Goal: Information Seeking & Learning: Check status

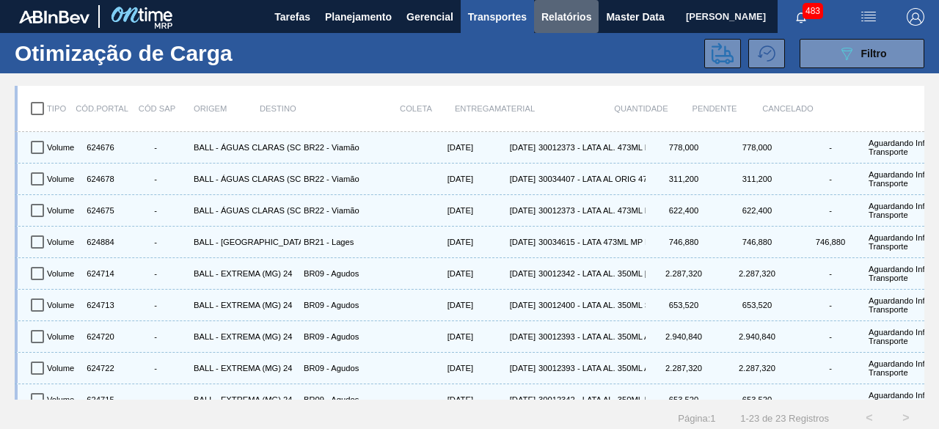
click at [574, 24] on span "Relatórios" at bounding box center [567, 17] width 50 height 18
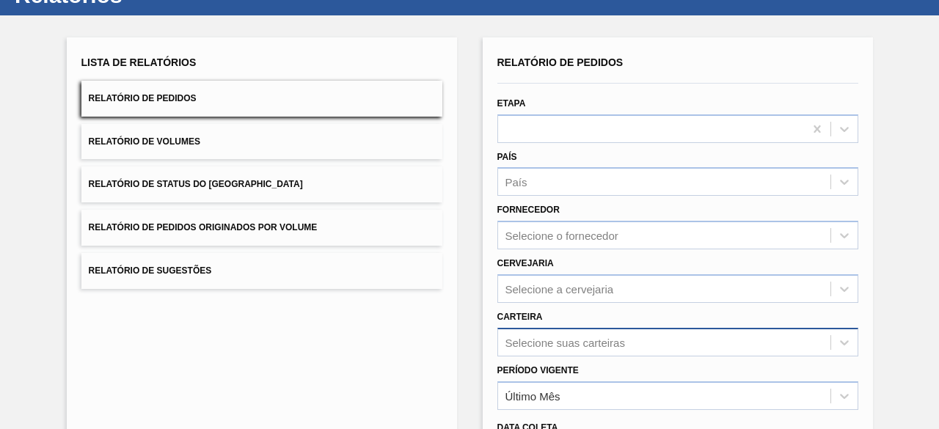
scroll to position [216, 0]
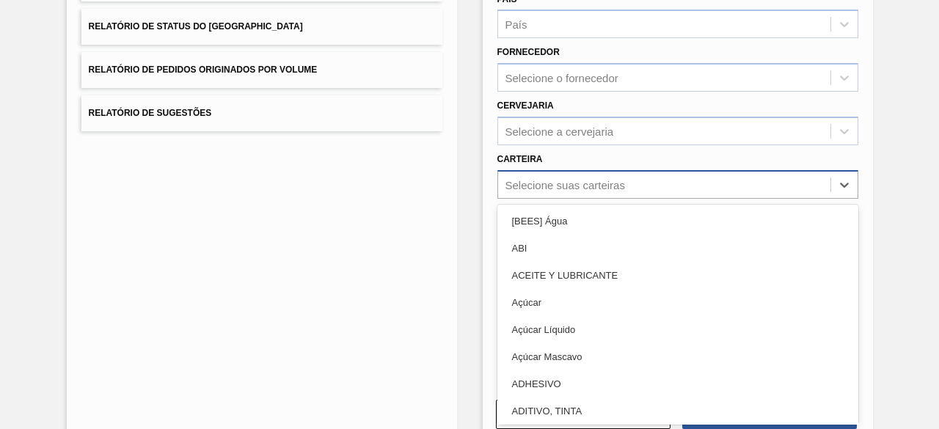
click at [522, 199] on div "option Açúcar Líquido focused, 5 of 101. 101 results available. Use Up and Down…" at bounding box center [677, 184] width 361 height 29
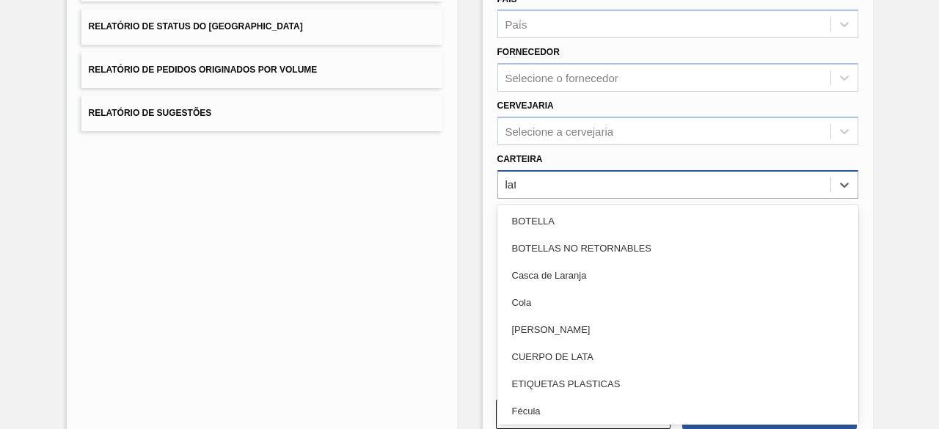
type input "lata"
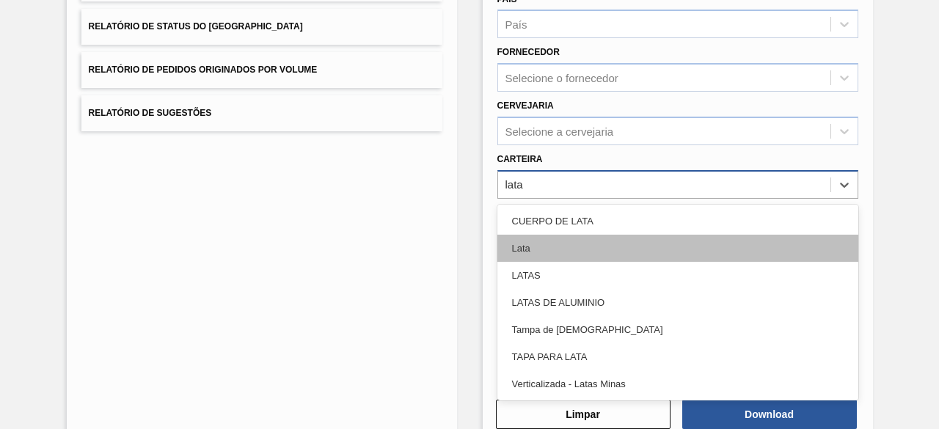
click at [533, 247] on div "Lata" at bounding box center [677, 248] width 361 height 27
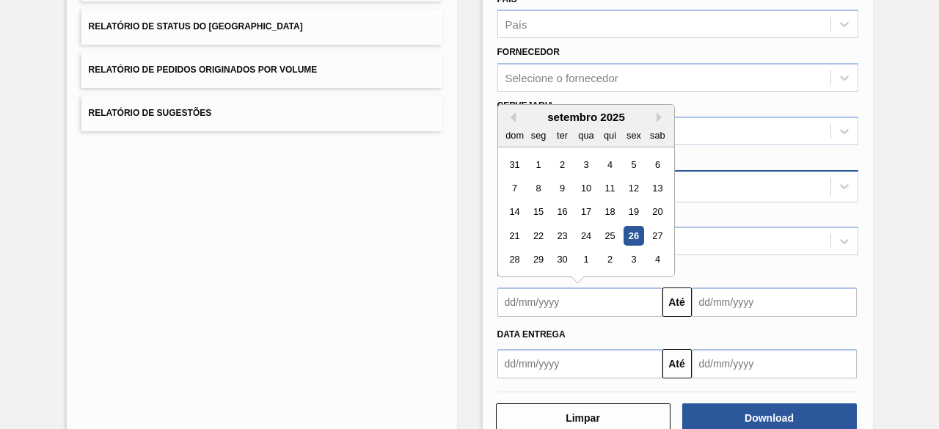
click at [555, 306] on input "text" at bounding box center [579, 302] width 165 height 29
click at [633, 230] on div "26" at bounding box center [634, 236] width 20 height 20
type input "[DATE]"
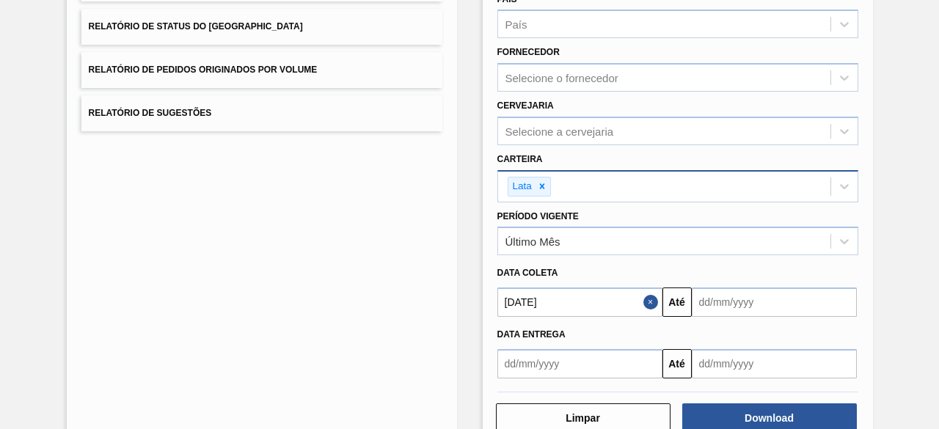
click at [705, 309] on input "text" at bounding box center [774, 302] width 165 height 29
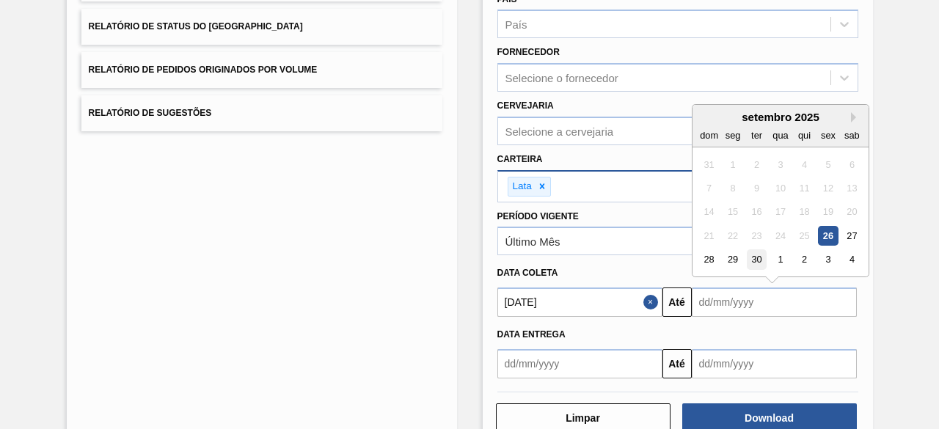
click at [757, 261] on div "30" at bounding box center [756, 260] width 20 height 20
type input "[DATE]"
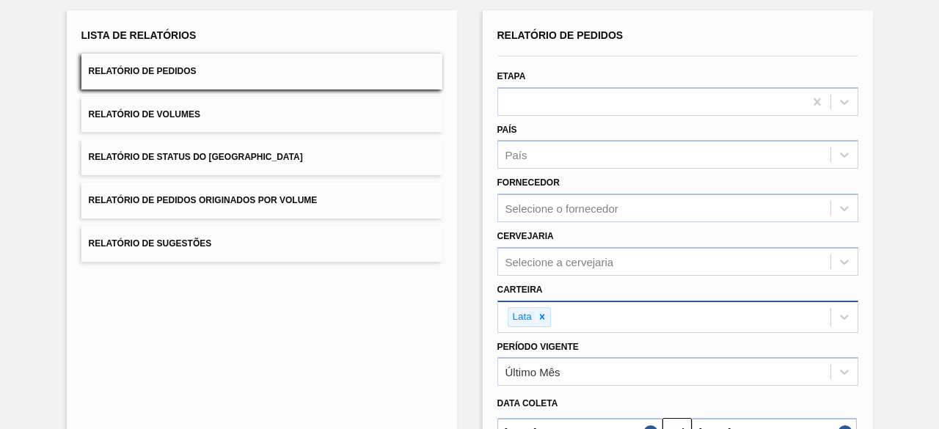
scroll to position [252, 0]
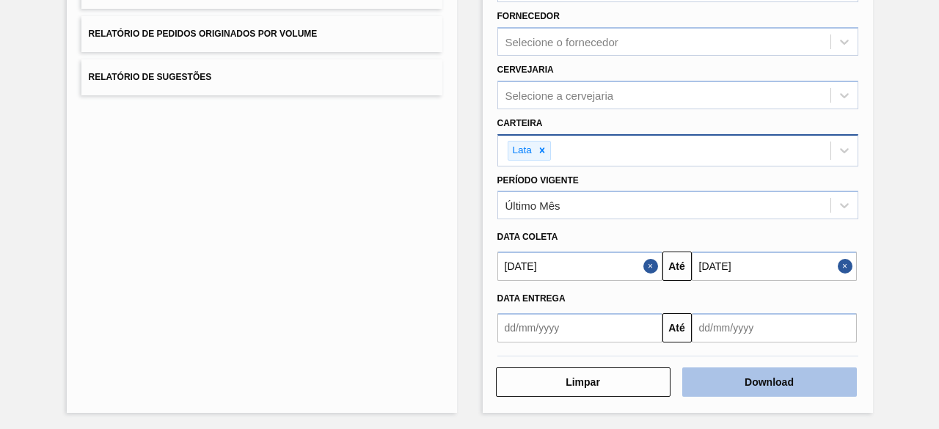
click at [715, 382] on button "Download" at bounding box center [769, 382] width 175 height 29
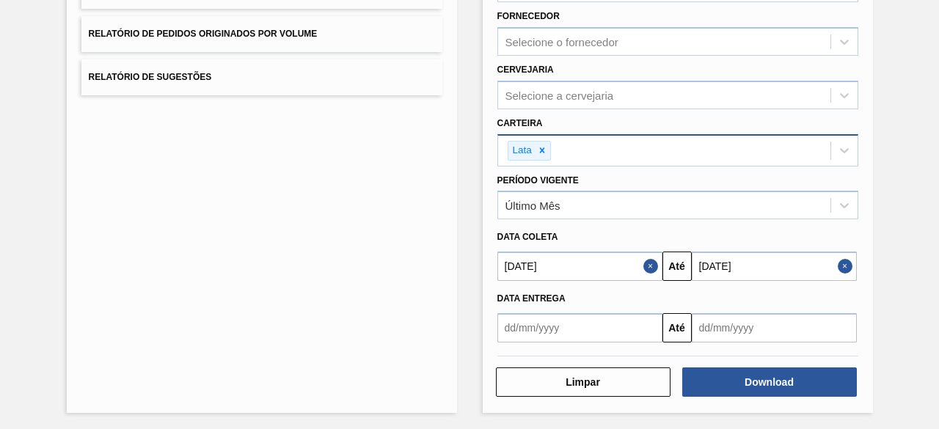
scroll to position [0, 0]
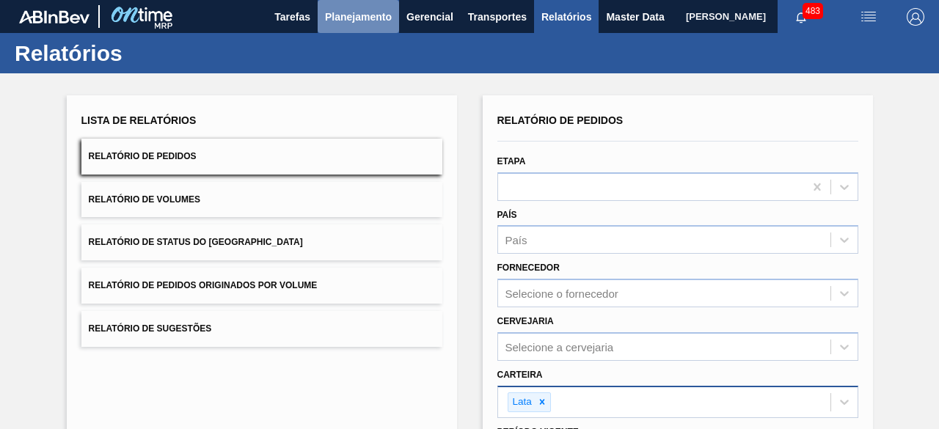
click at [374, 21] on span "Planejamento" at bounding box center [358, 17] width 67 height 18
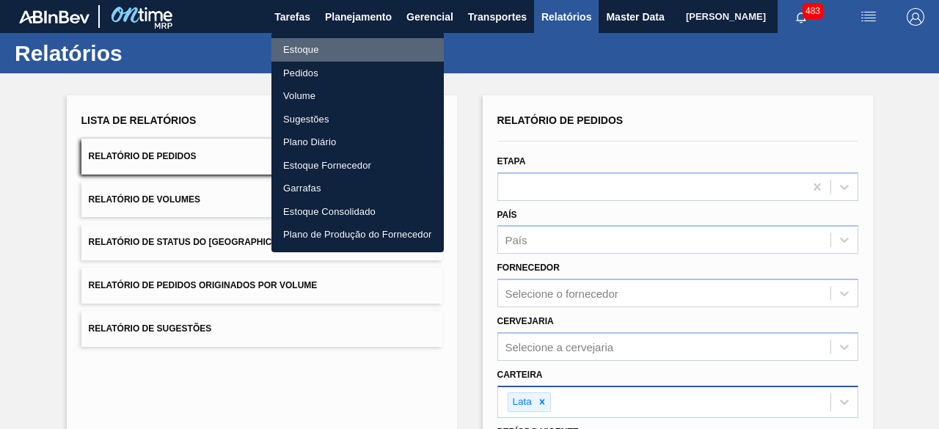
click at [355, 45] on li "Estoque" at bounding box center [357, 49] width 172 height 23
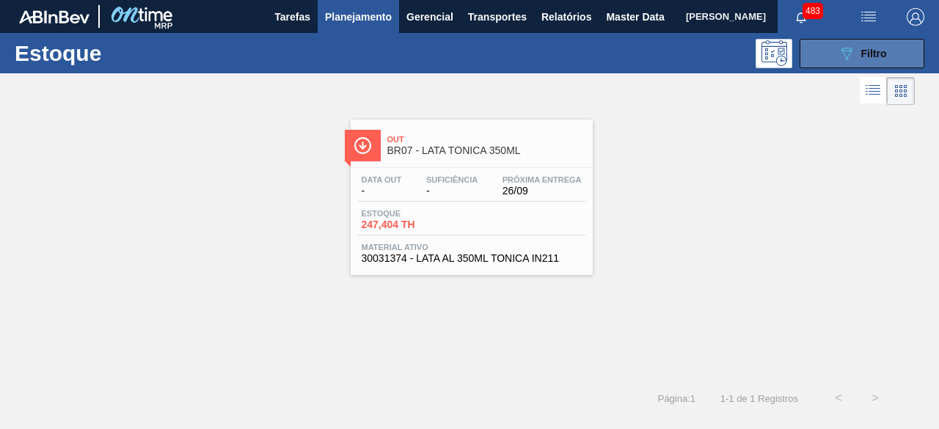
click at [835, 43] on button "089F7B8B-B2A5-4AFE-B5C0-19BA573D28AC Filtro" at bounding box center [862, 53] width 125 height 29
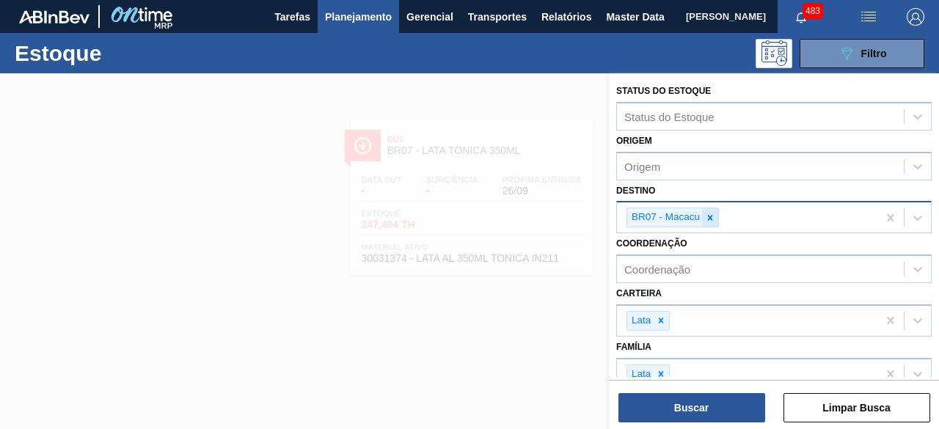
click at [715, 216] on div at bounding box center [710, 217] width 16 height 18
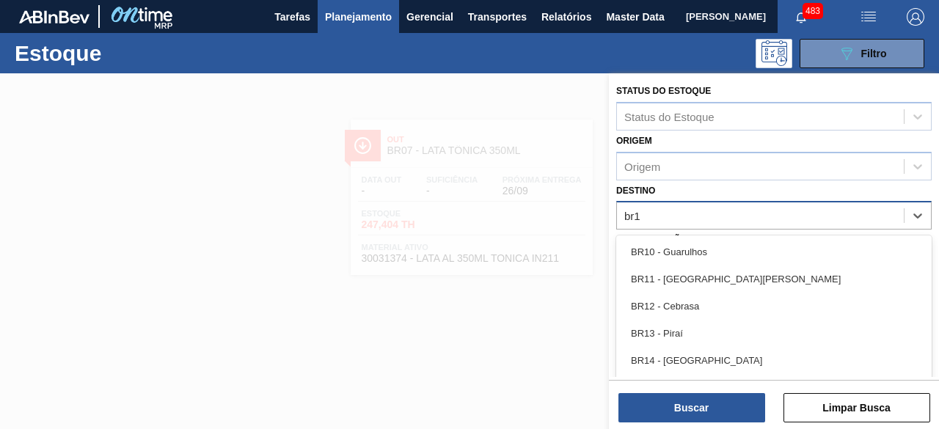
type input "br19"
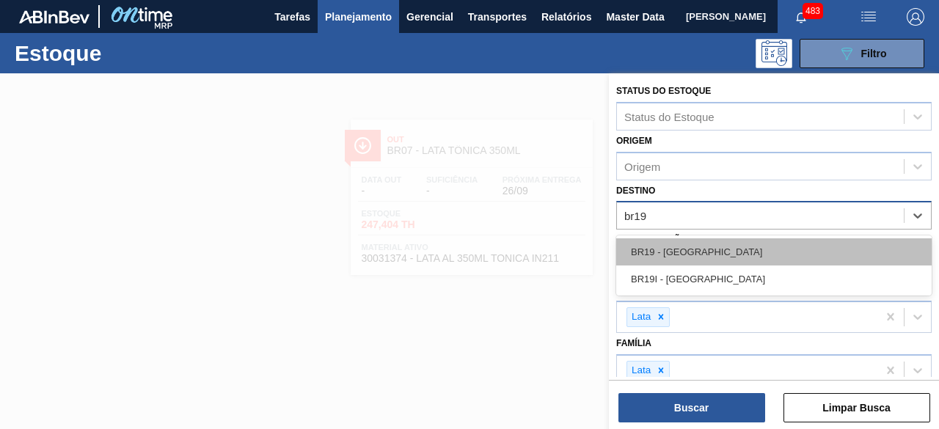
click at [710, 255] on div "BR19 - Nova Rio" at bounding box center [774, 251] width 316 height 27
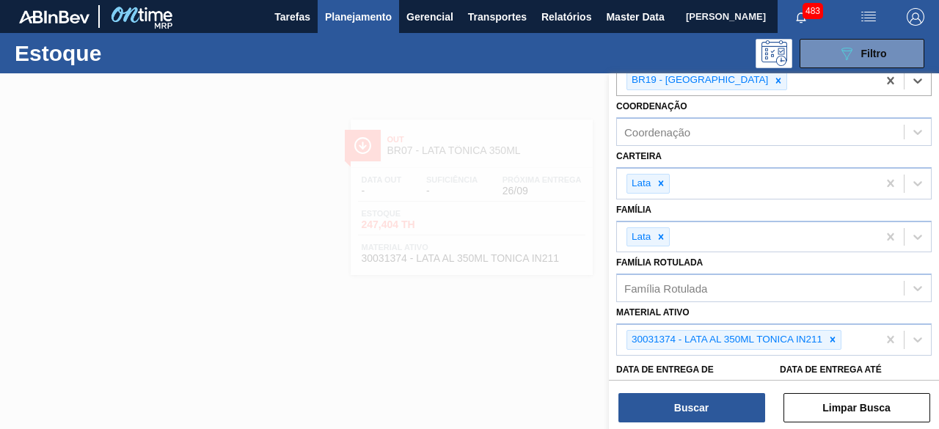
scroll to position [138, 0]
click at [838, 339] on div at bounding box center [833, 339] width 16 height 18
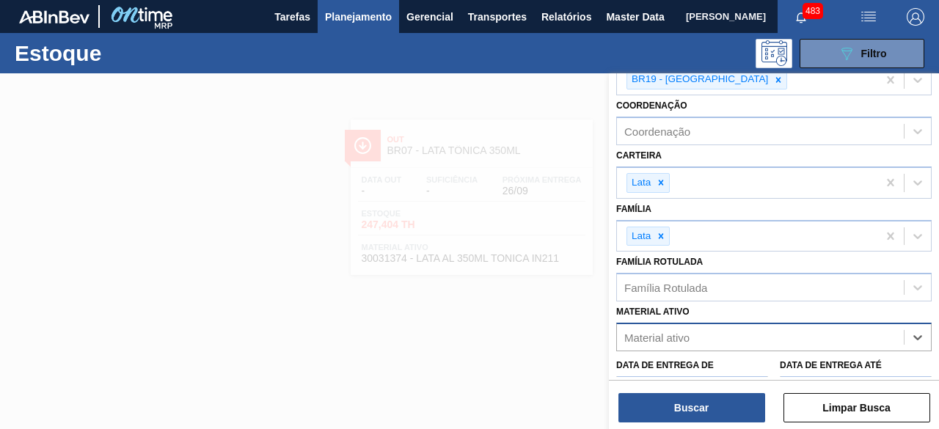
paste ativo "30012367"
type ativo "30012367"
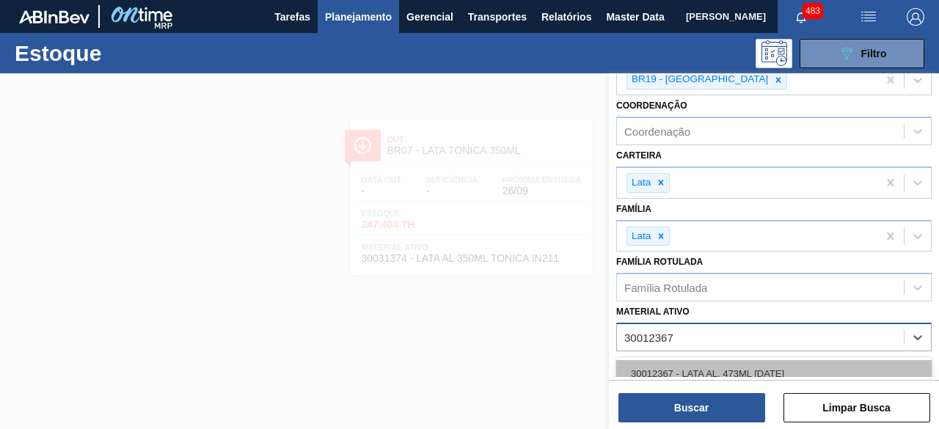
click at [812, 363] on div "30012367 - LATA AL. 473ML BC 429" at bounding box center [774, 373] width 316 height 27
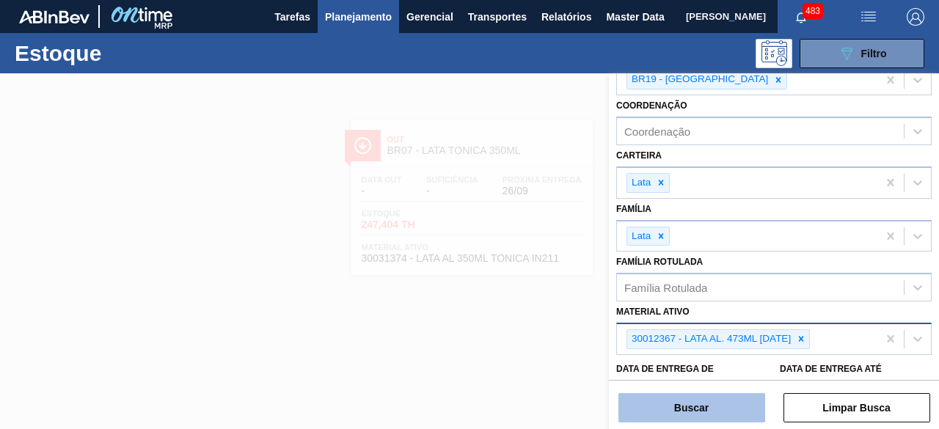
click at [675, 418] on button "Buscar" at bounding box center [692, 407] width 147 height 29
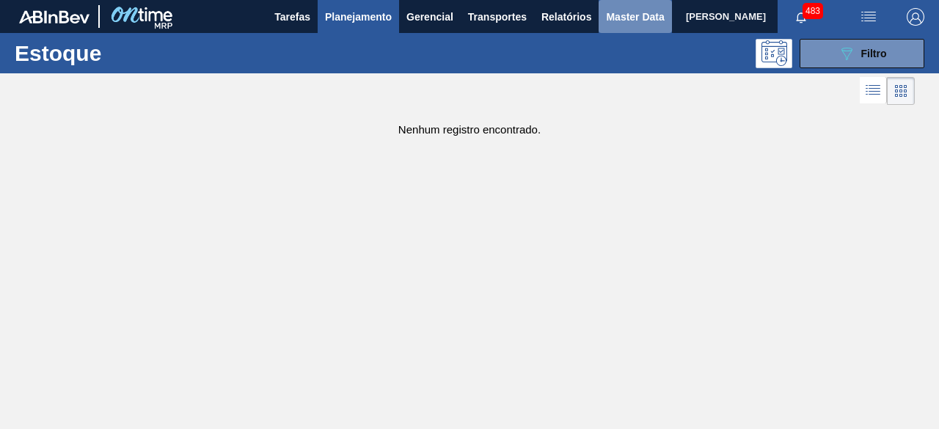
click at [625, 14] on span "Master Data" at bounding box center [635, 17] width 58 height 18
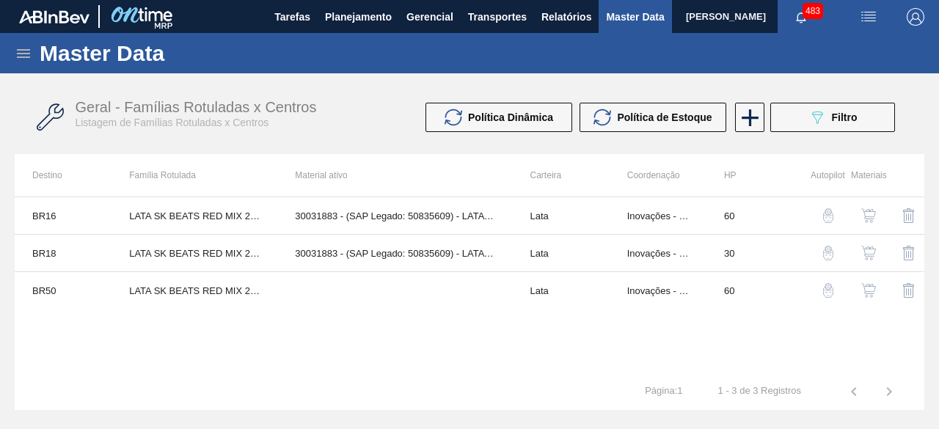
click at [21, 58] on icon at bounding box center [24, 54] width 18 height 18
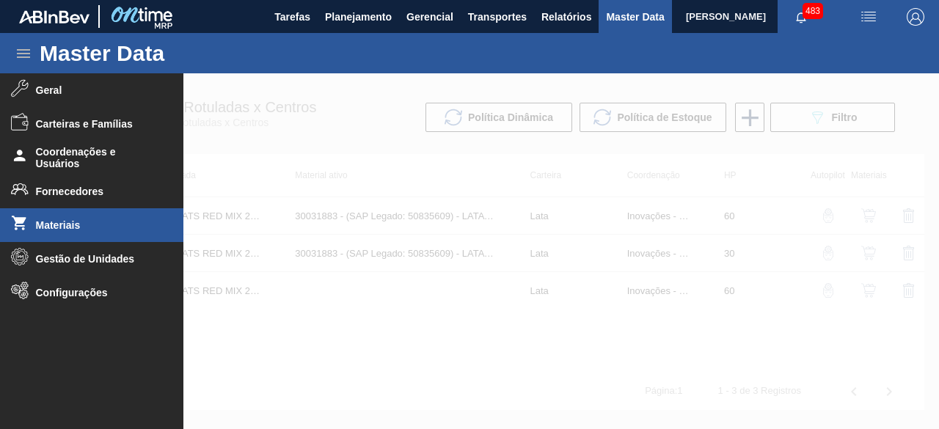
click at [62, 215] on li "Materiais" at bounding box center [91, 225] width 183 height 34
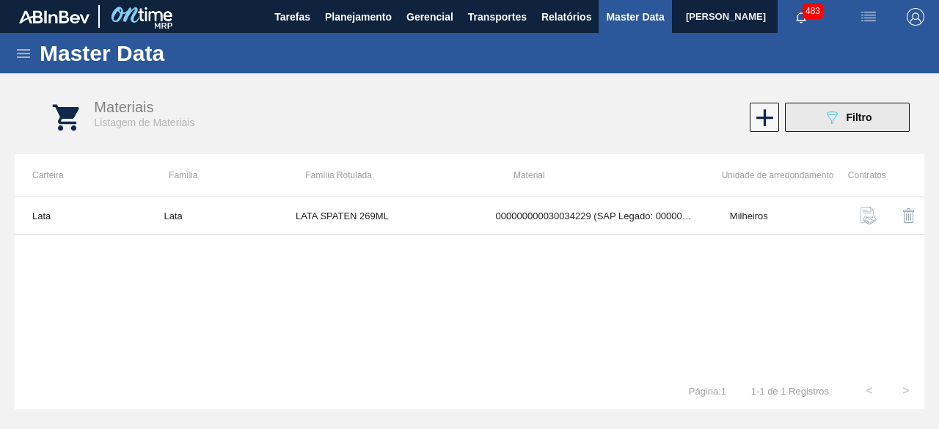
click at [817, 117] on button "089F7B8B-B2A5-4AFE-B5C0-19BA573D28AC Filtro" at bounding box center [847, 117] width 125 height 29
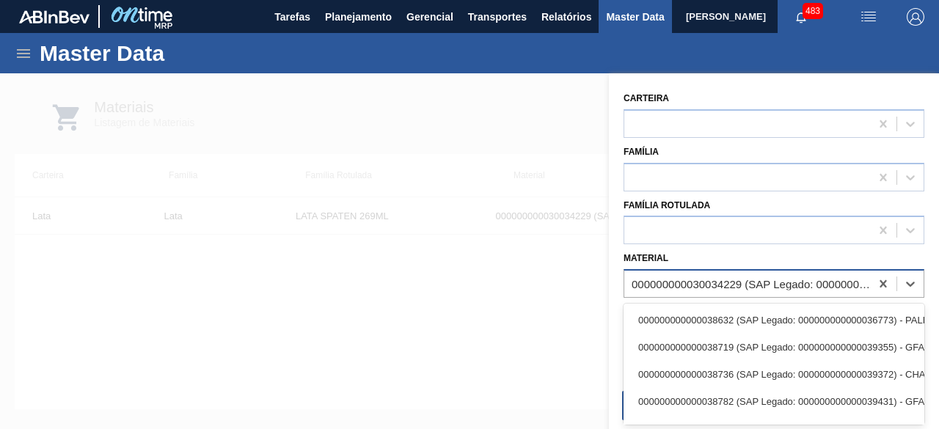
click at [707, 282] on div "000000000030034229 (SAP Legado: 000000000050847071) - LATA AL SPATEN 269ML SLK …" at bounding box center [752, 284] width 240 height 12
paste input "30012367"
type input "30012367"
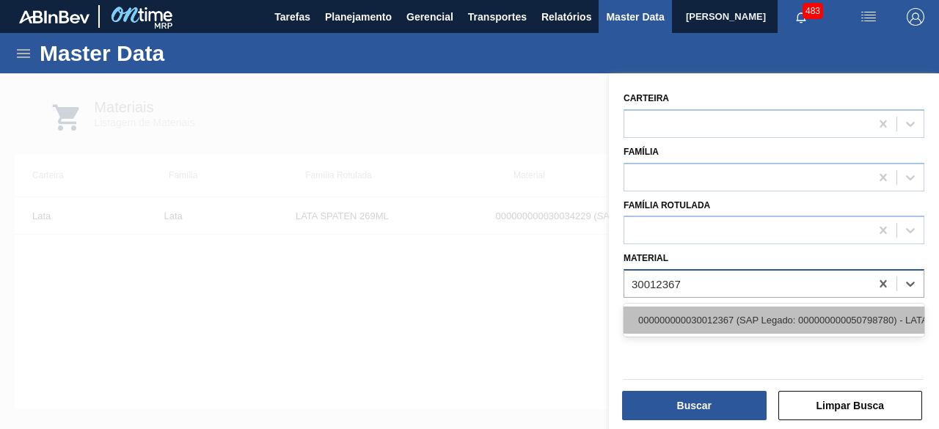
click at [710, 316] on div "000000000030012367 (SAP Legado: 000000000050798780) - LATA AL. 473ML BC 429" at bounding box center [774, 320] width 301 height 27
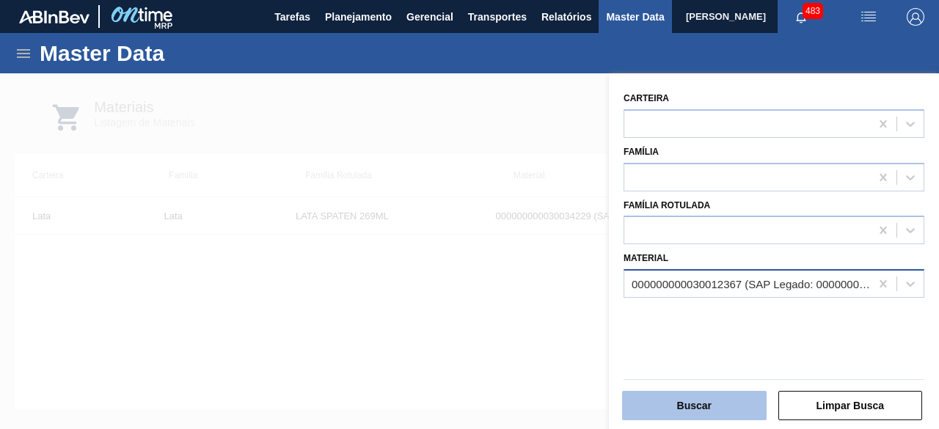
click at [724, 407] on button "Buscar" at bounding box center [694, 405] width 145 height 29
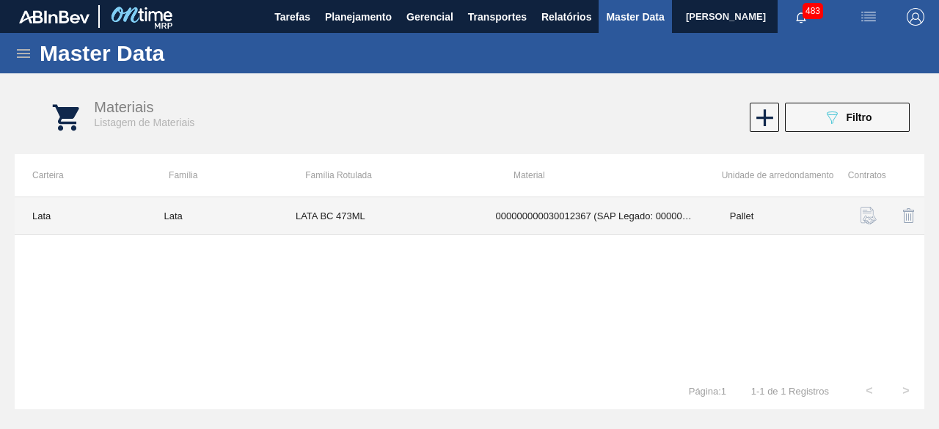
click at [299, 211] on td "LATA BC 473ML" at bounding box center [378, 215] width 200 height 37
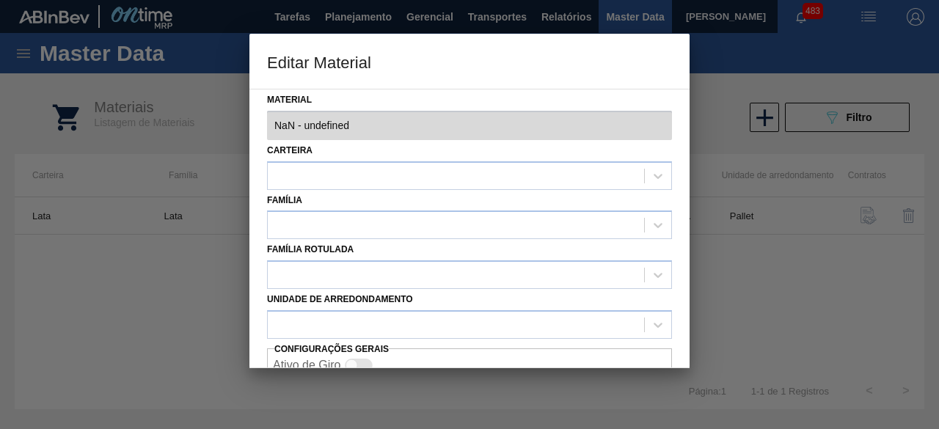
type input "30012367 - 000000000030012367 (SAP Legado: 000000000050798780) - LATA AL. 473ML…"
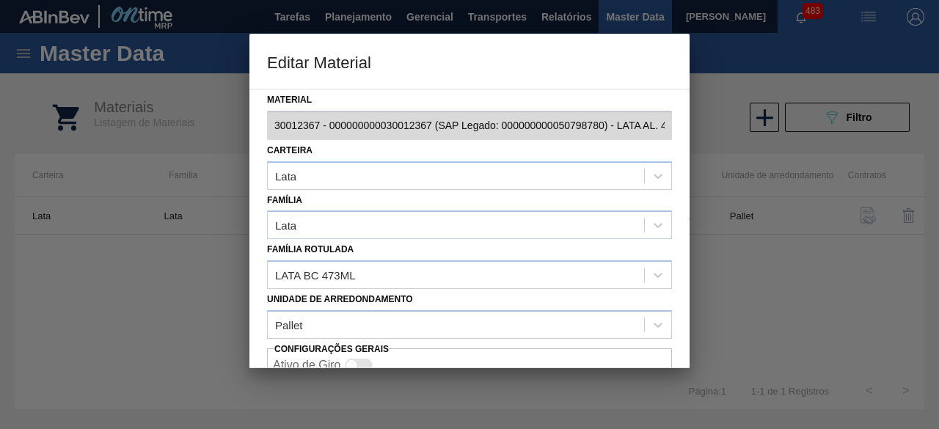
scroll to position [53, 0]
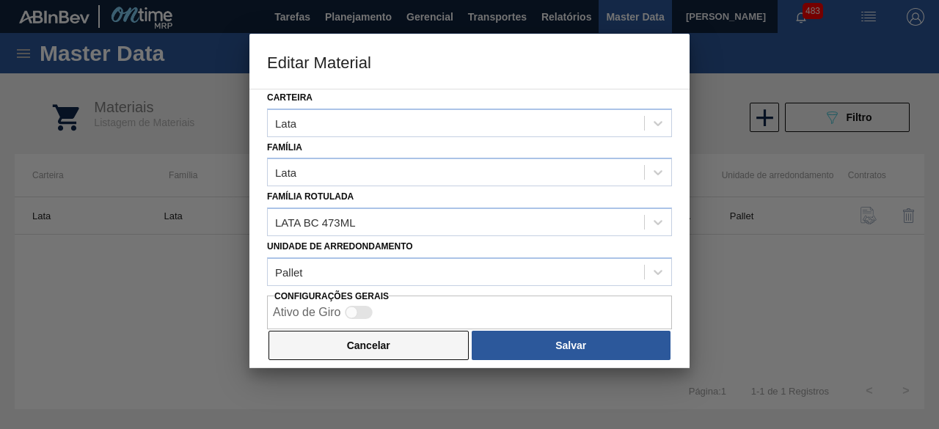
click at [407, 351] on button "Cancelar" at bounding box center [369, 345] width 200 height 29
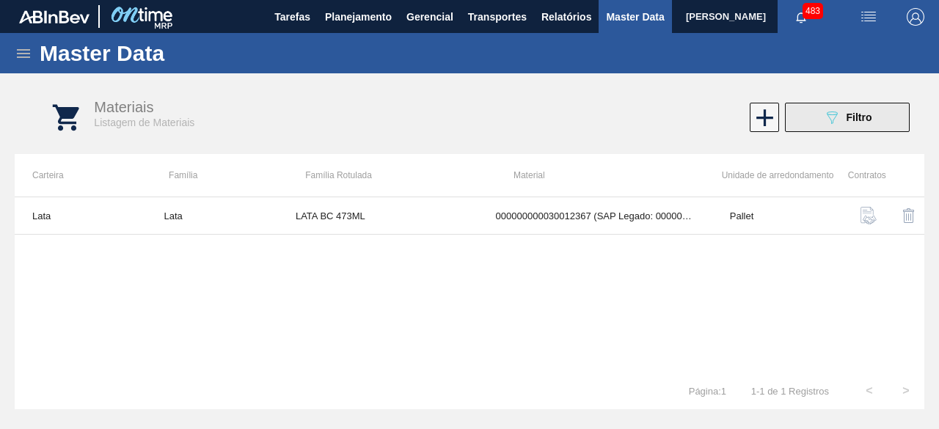
click at [868, 117] on span "Filtro" at bounding box center [860, 118] width 26 height 12
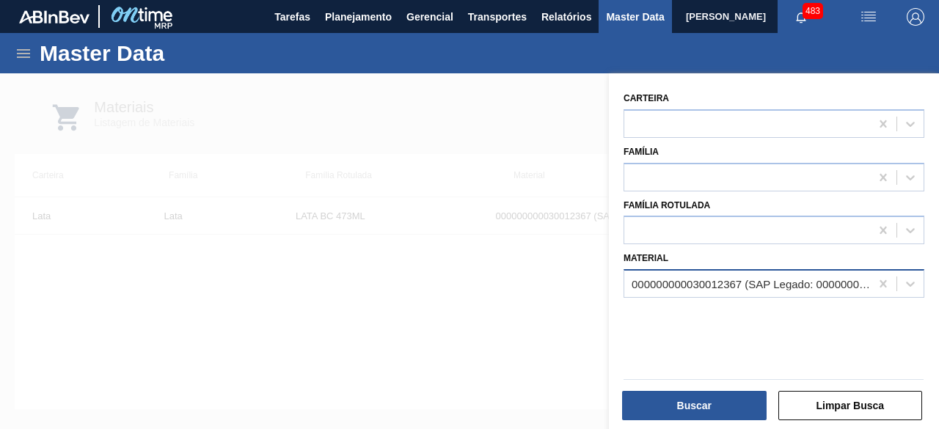
click at [533, 269] on div at bounding box center [469, 287] width 939 height 429
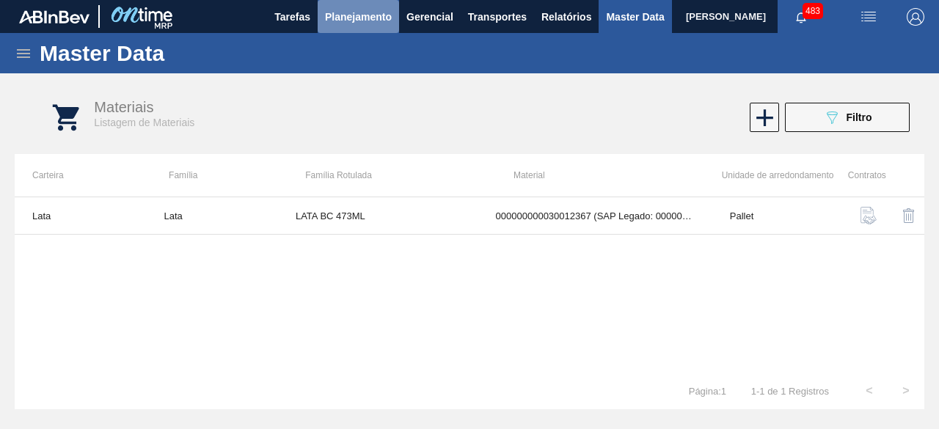
click at [358, 12] on span "Planejamento" at bounding box center [358, 17] width 67 height 18
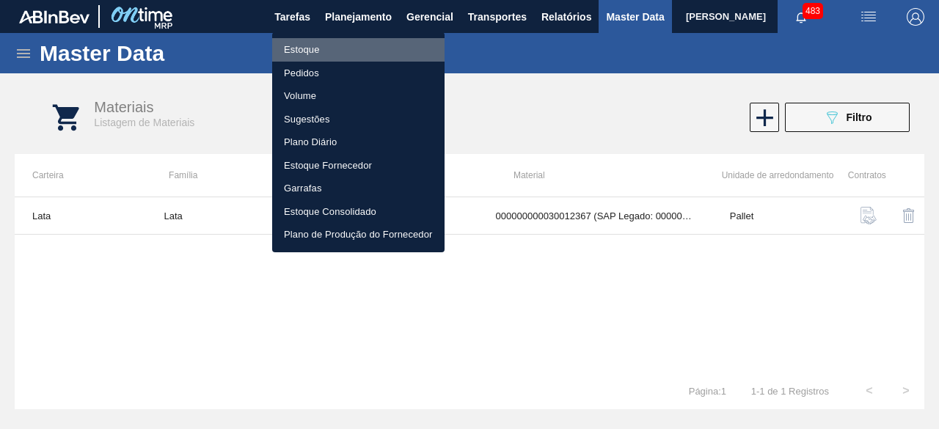
click at [307, 43] on li "Estoque" at bounding box center [358, 49] width 172 height 23
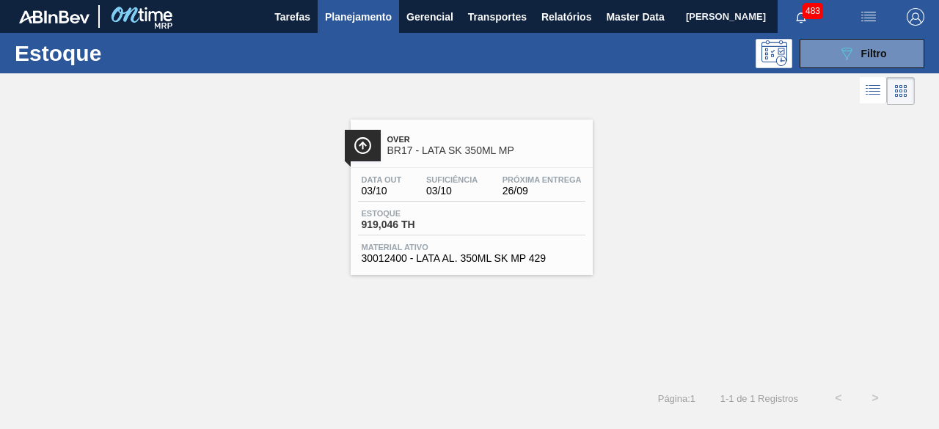
click at [497, 225] on div "Estoque 919,046 TH" at bounding box center [471, 222] width 227 height 26
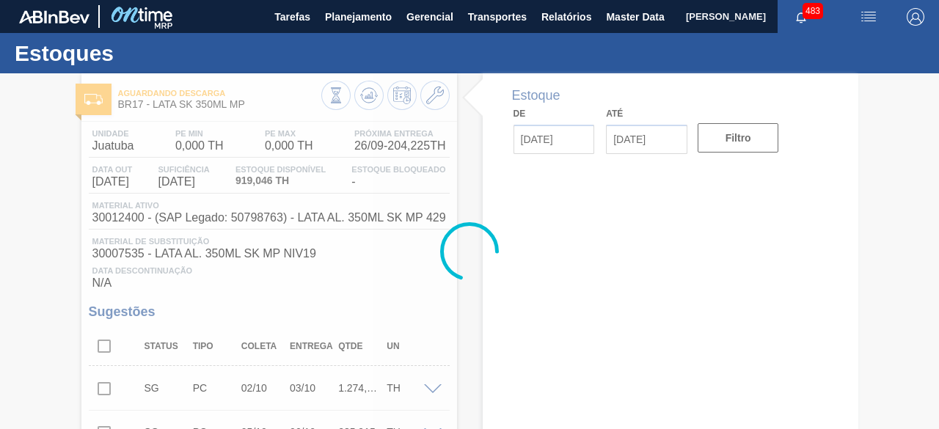
type input "[DATE]"
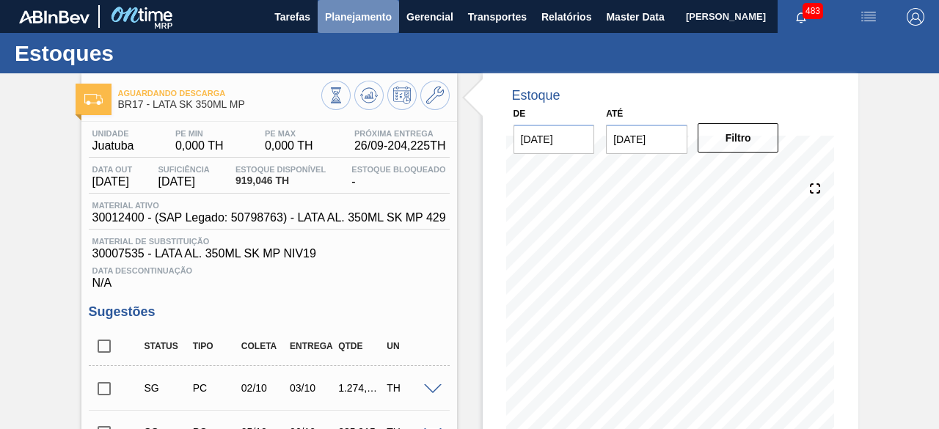
click at [357, 21] on span "Planejamento" at bounding box center [358, 17] width 67 height 18
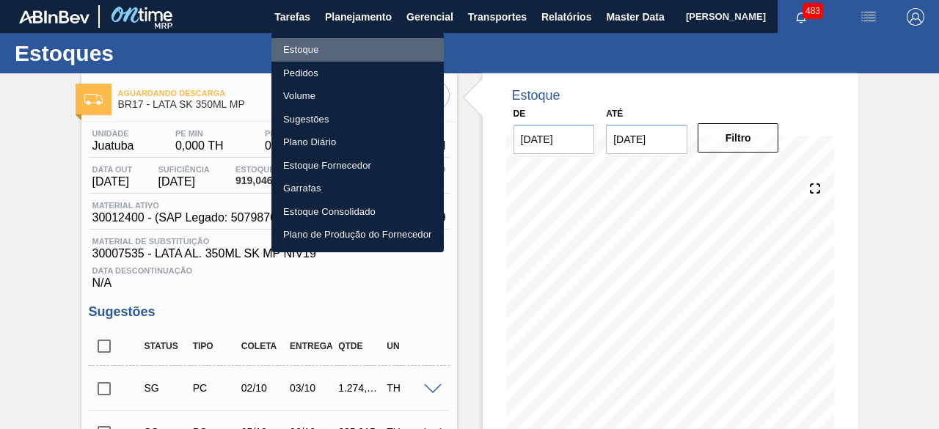
click at [336, 48] on li "Estoque" at bounding box center [357, 49] width 172 height 23
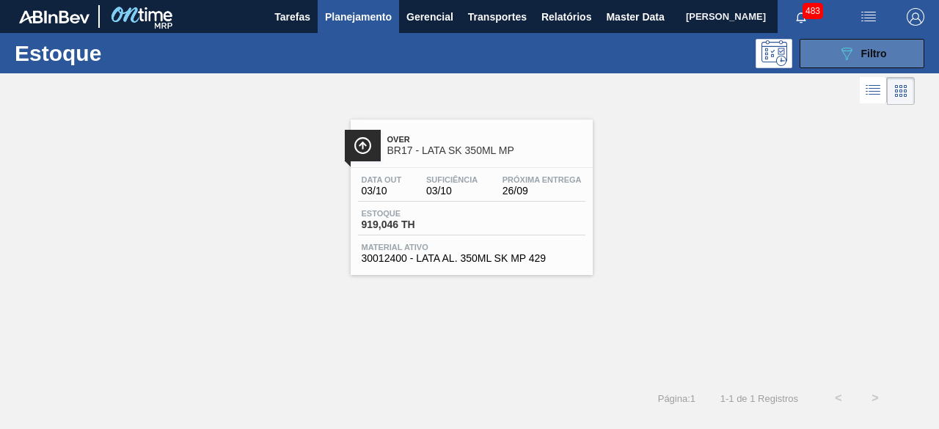
click at [816, 54] on button "089F7B8B-B2A5-4AFE-B5C0-19BA573D28AC Filtro" at bounding box center [862, 53] width 125 height 29
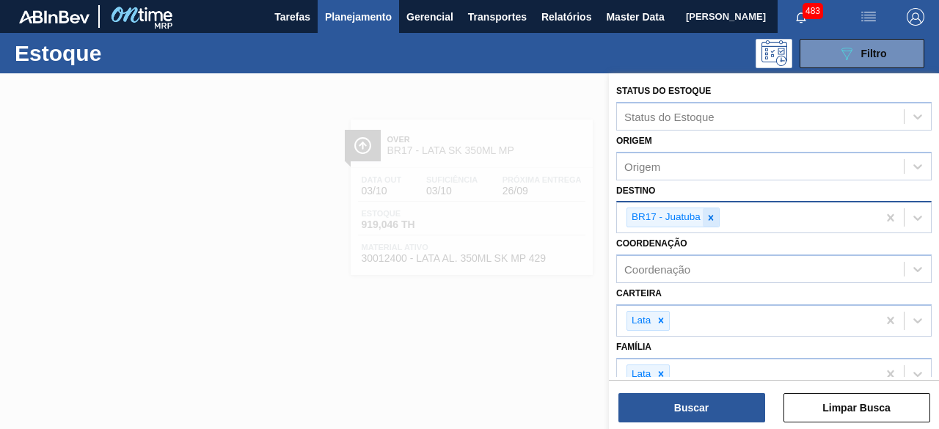
click at [713, 218] on icon at bounding box center [711, 218] width 10 height 10
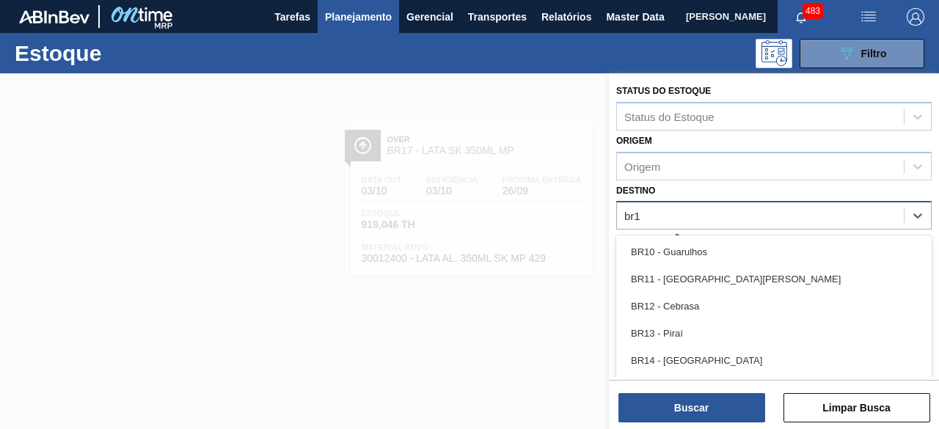
type input "br15"
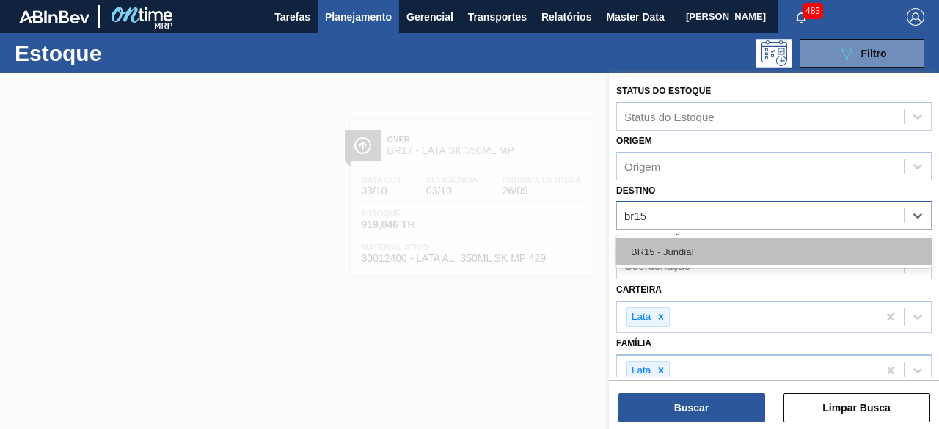
click at [713, 247] on div "BR15 - Jundiaí" at bounding box center [774, 251] width 316 height 27
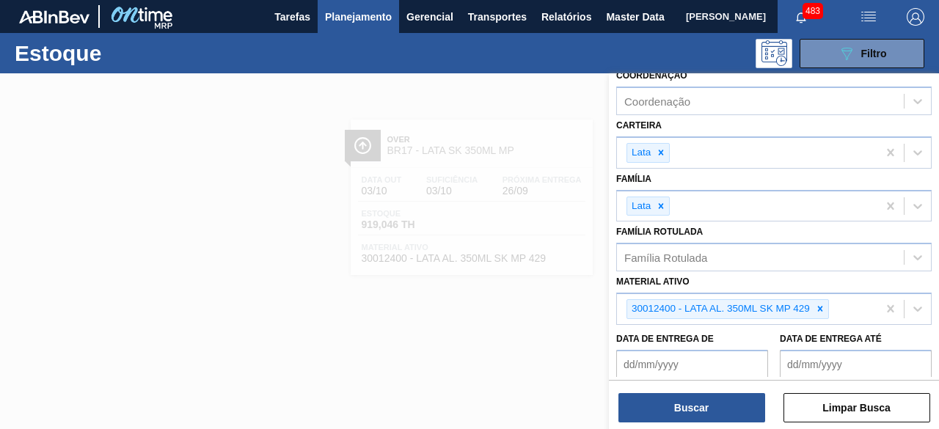
scroll to position [169, 0]
click at [817, 299] on div at bounding box center [820, 308] width 16 height 18
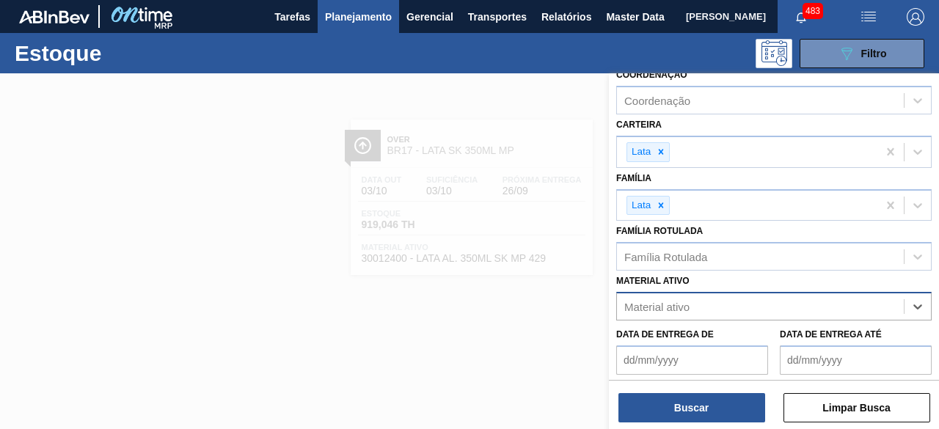
paste ativo "30018526"
type ativo "30018526"
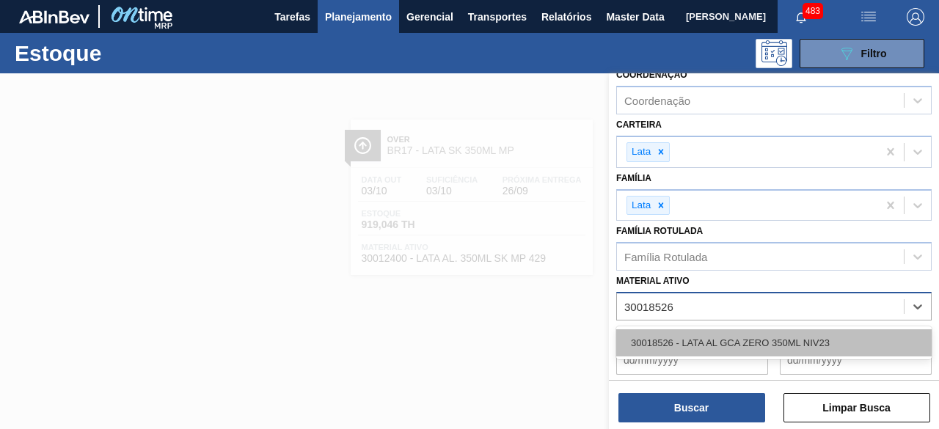
click at [779, 342] on div "30018526 - LATA AL GCA ZERO 350ML NIV23" at bounding box center [774, 342] width 316 height 27
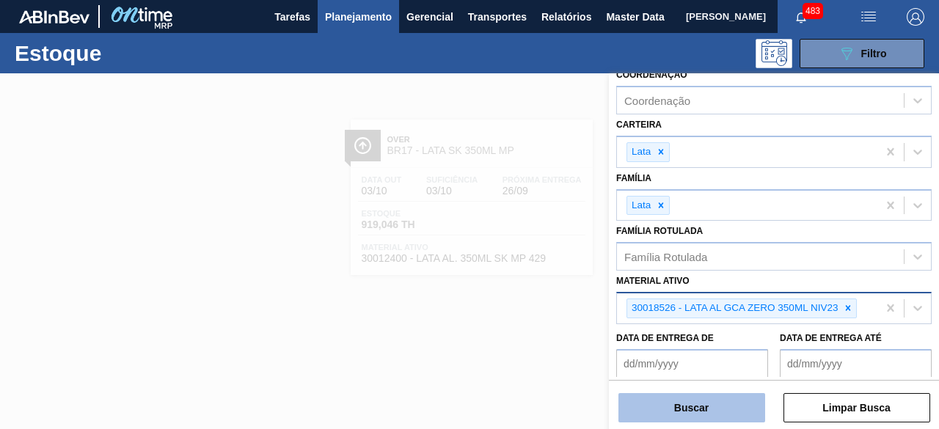
click at [712, 409] on button "Buscar" at bounding box center [692, 407] width 147 height 29
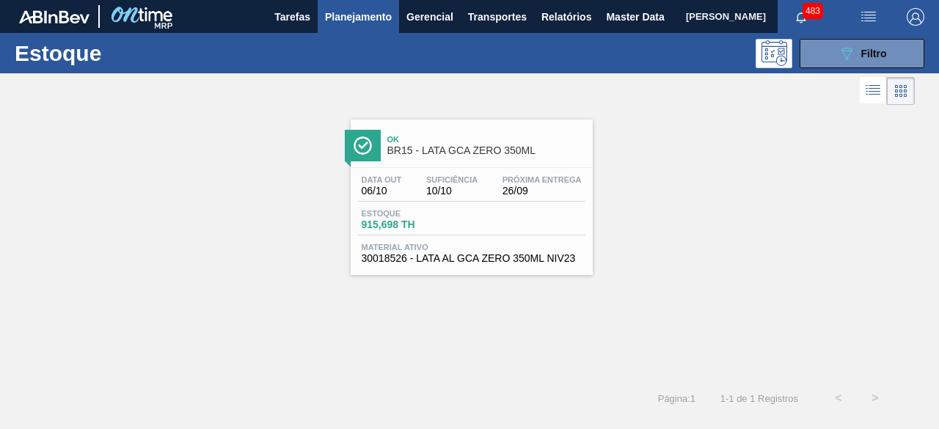
click at [467, 192] on span "10/10" at bounding box center [451, 191] width 51 height 11
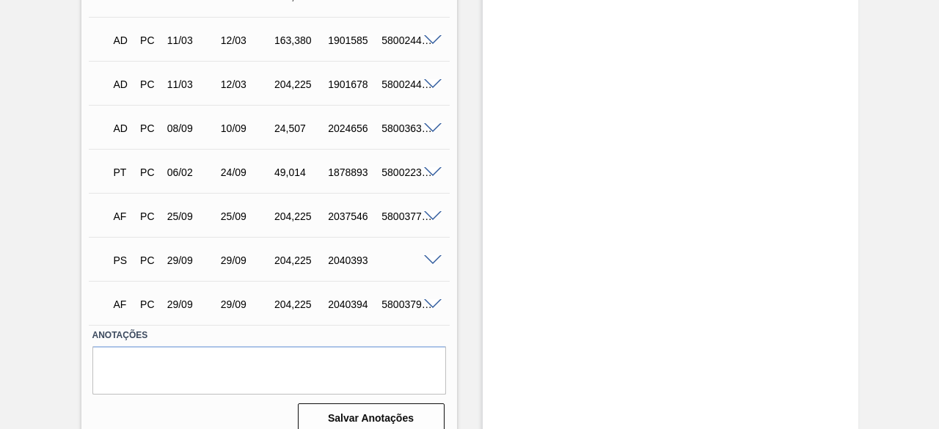
scroll to position [834, 0]
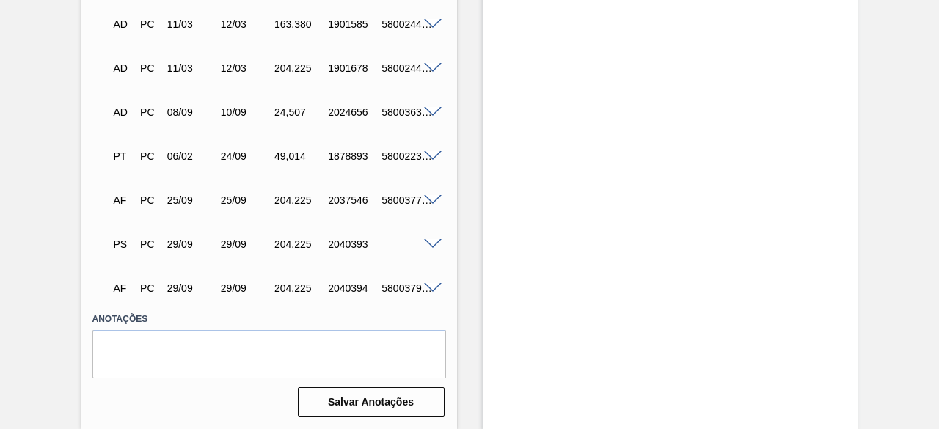
click at [429, 242] on span at bounding box center [433, 244] width 18 height 11
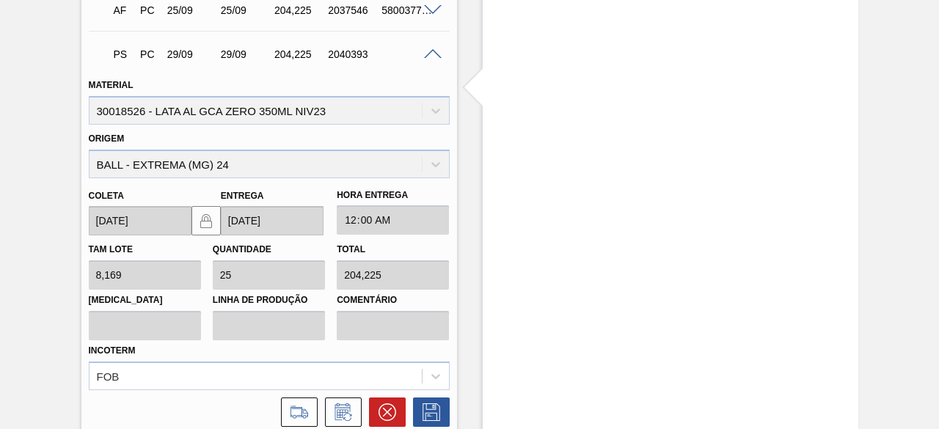
scroll to position [1021, 0]
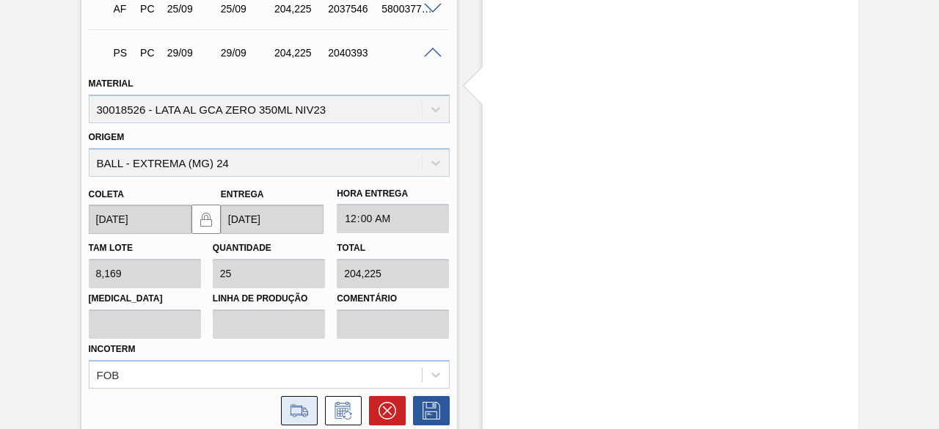
click at [302, 407] on icon at bounding box center [299, 411] width 23 height 18
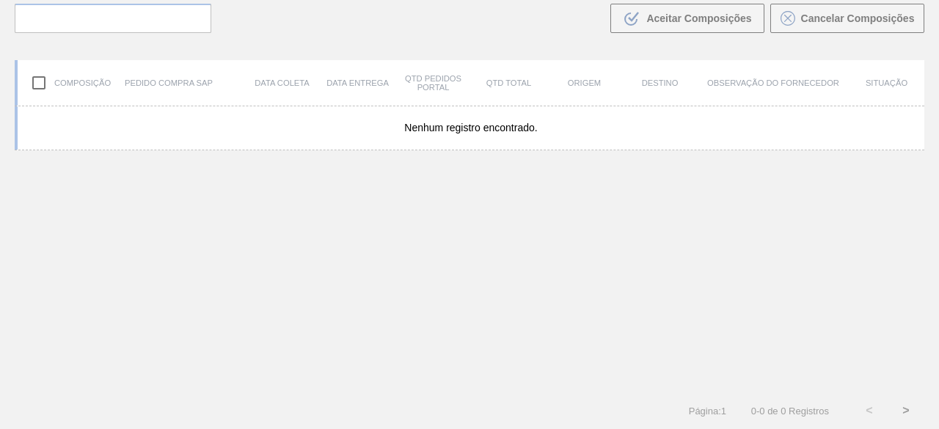
scroll to position [105, 0]
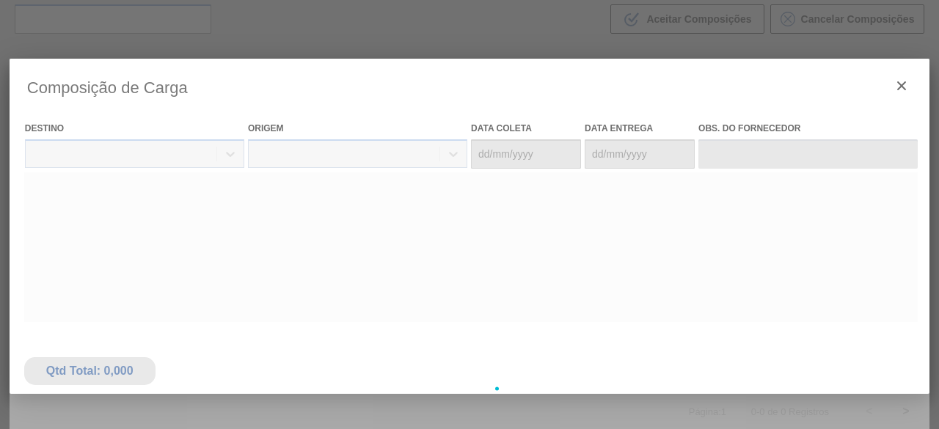
type coleta "[DATE]"
type entrega "[DATE]"
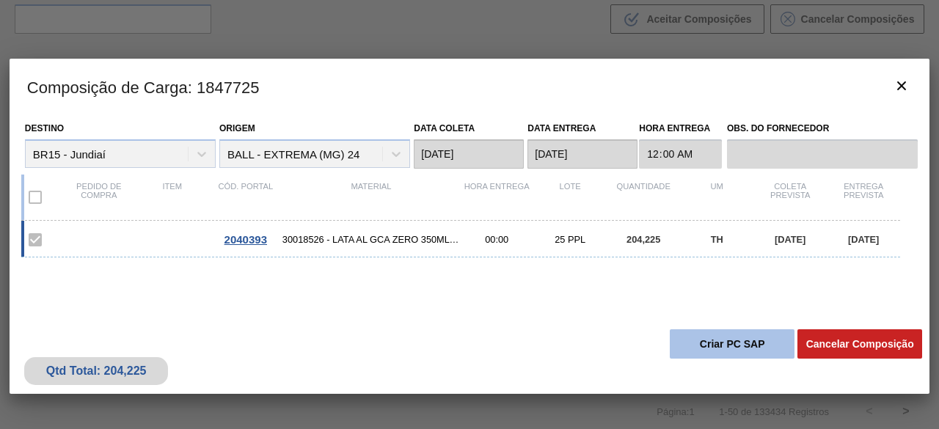
click at [697, 346] on button "Criar PC SAP" at bounding box center [732, 343] width 125 height 29
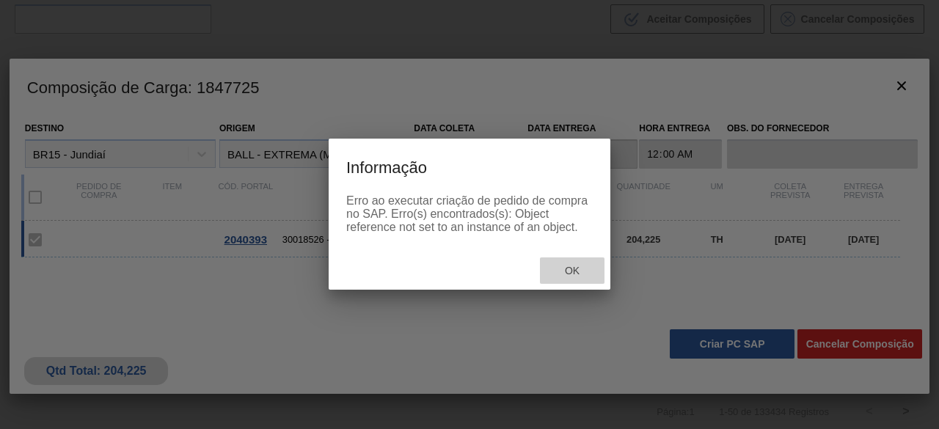
click at [578, 275] on span "Ok" at bounding box center [572, 271] width 38 height 12
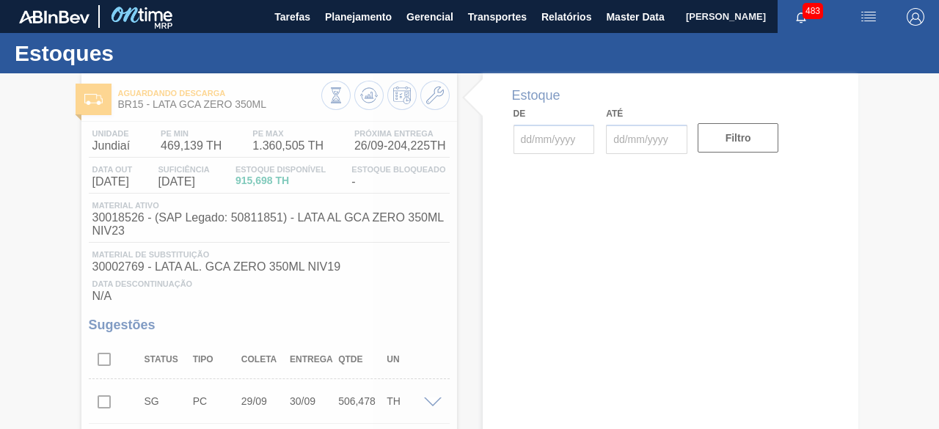
type input "[DATE]"
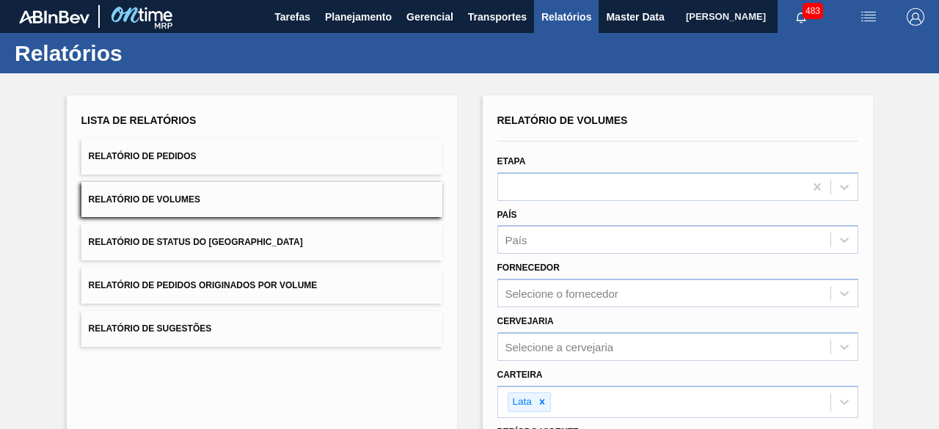
click at [686, 23] on span "[PERSON_NAME]" at bounding box center [726, 16] width 80 height 33
click at [622, 21] on span "Master Data" at bounding box center [635, 17] width 58 height 18
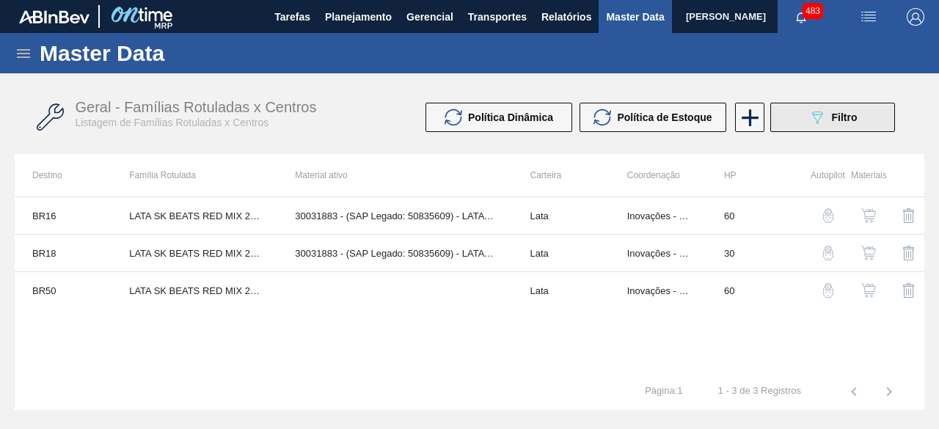
click at [803, 107] on button "089F7B8B-B2A5-4AFE-B5C0-19BA573D28AC Filtro" at bounding box center [832, 117] width 125 height 29
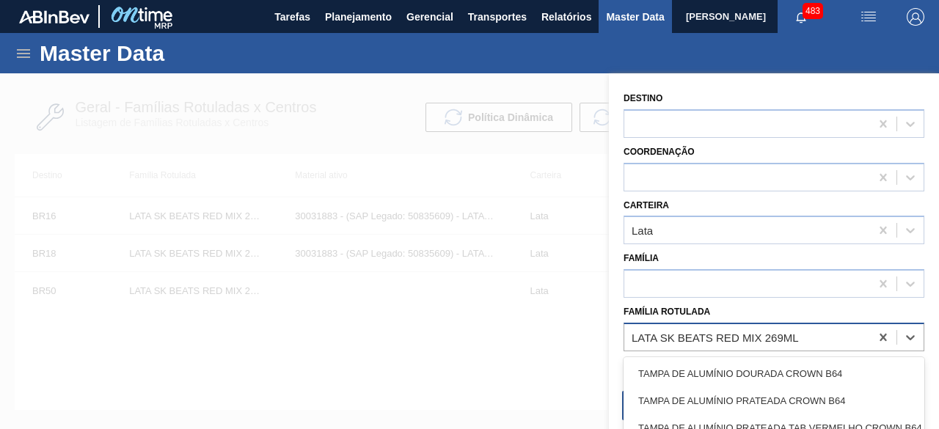
click at [719, 341] on div "LATA SK BEATS RED MIX 269ML" at bounding box center [715, 337] width 167 height 12
type Rotulada "lata bc 4"
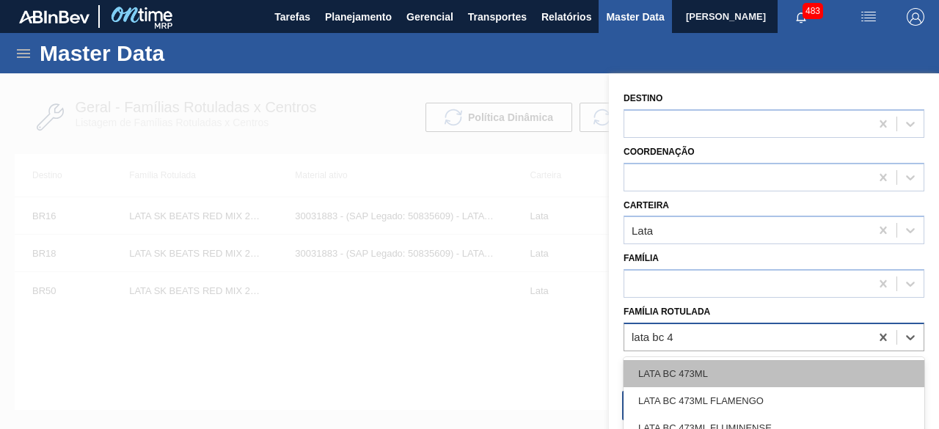
click at [715, 376] on div "LATA BC 473ML" at bounding box center [774, 373] width 301 height 27
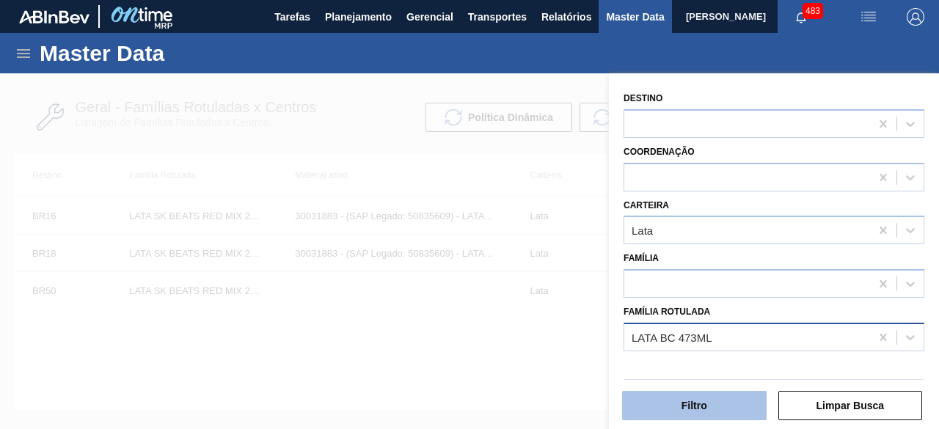
click at [712, 409] on button "Filtro" at bounding box center [694, 405] width 145 height 29
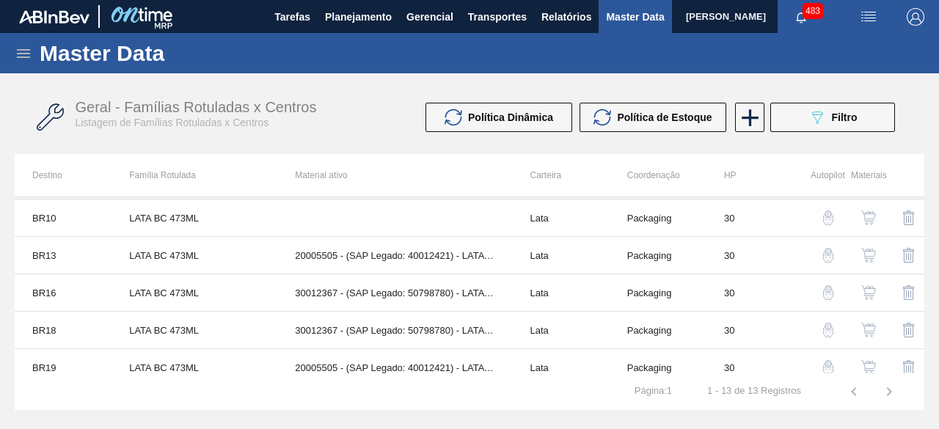
scroll to position [148, 0]
click at [871, 366] on img "button" at bounding box center [868, 367] width 15 height 15
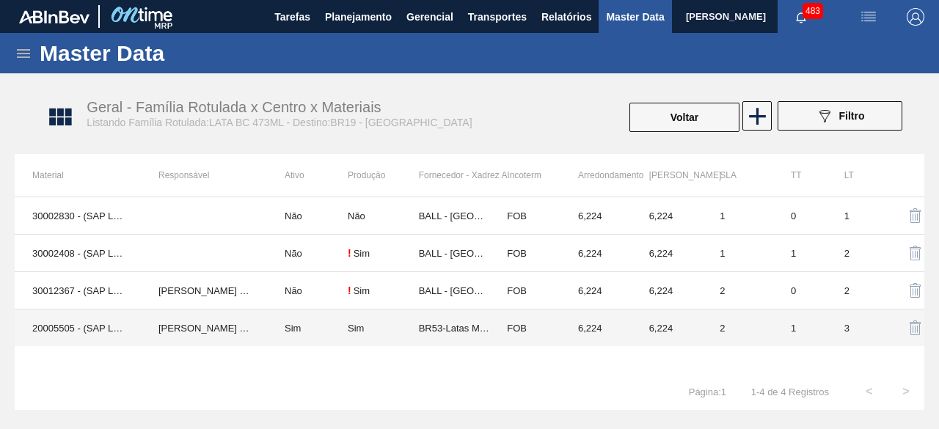
click at [170, 321] on td "IGOR FERREIRA MOURA" at bounding box center [204, 328] width 126 height 37
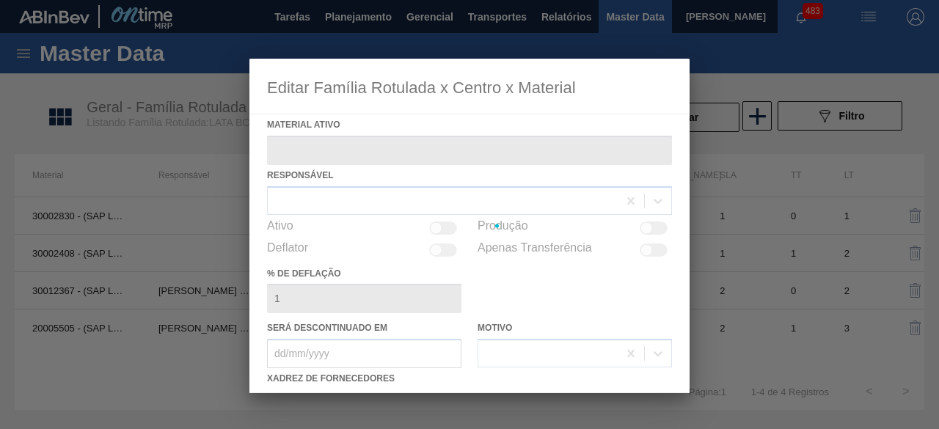
type ativo "20005505 - (SAP Legado: 40012421) - LATA MET BRAHMA 429 473ML"
checkbox input "true"
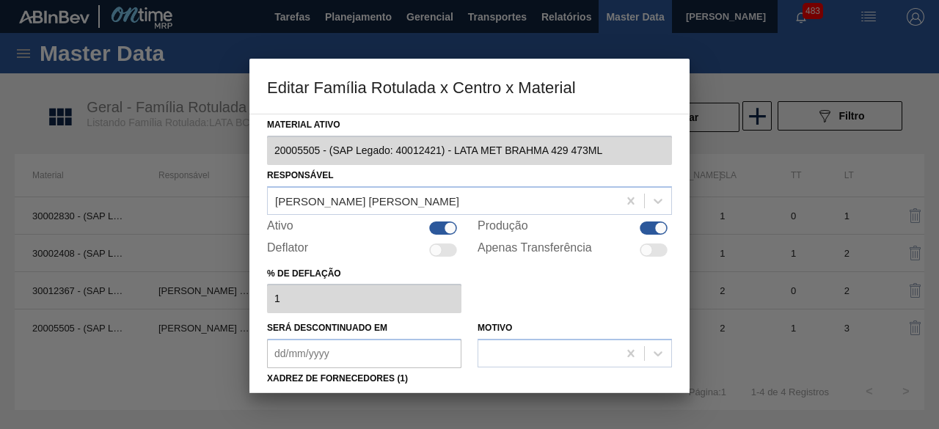
click at [442, 230] on div at bounding box center [443, 228] width 28 height 13
checkbox input "false"
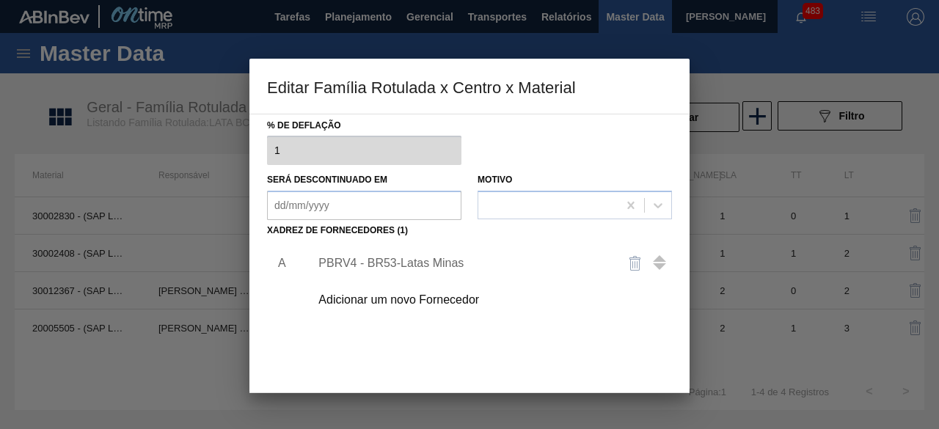
scroll to position [230, 0]
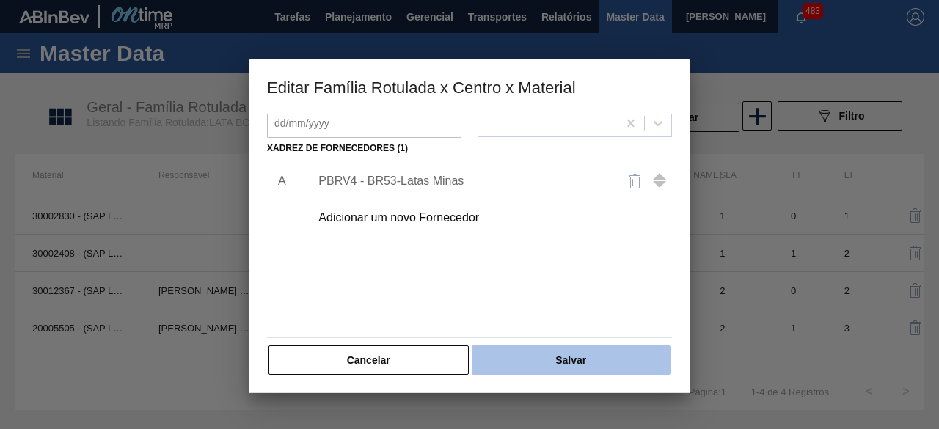
click at [604, 354] on button "Salvar" at bounding box center [571, 360] width 199 height 29
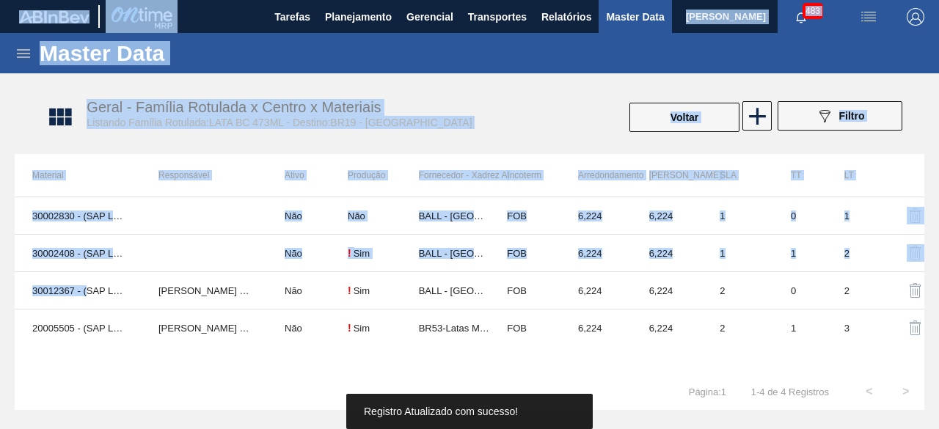
drag, startPoint x: 87, startPoint y: 282, endPoint x: 292, endPoint y: -64, distance: 401.7
click at [292, 0] on html "Tarefas Planejamento Gerencial Transportes Relatórios Master Data Thamirys Teod…" at bounding box center [469, 0] width 939 height 0
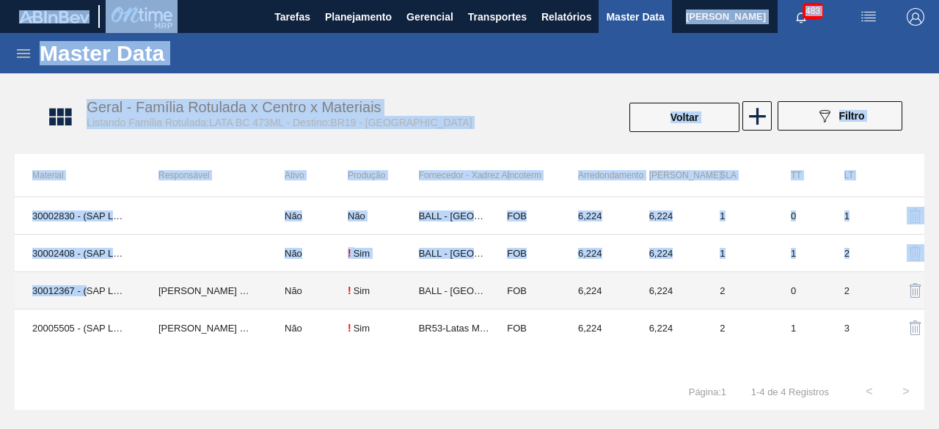
click at [84, 279] on td "30012367 - (SAP Legado: 50798780) - LATA AL. 473ML BC 429" at bounding box center [78, 290] width 126 height 37
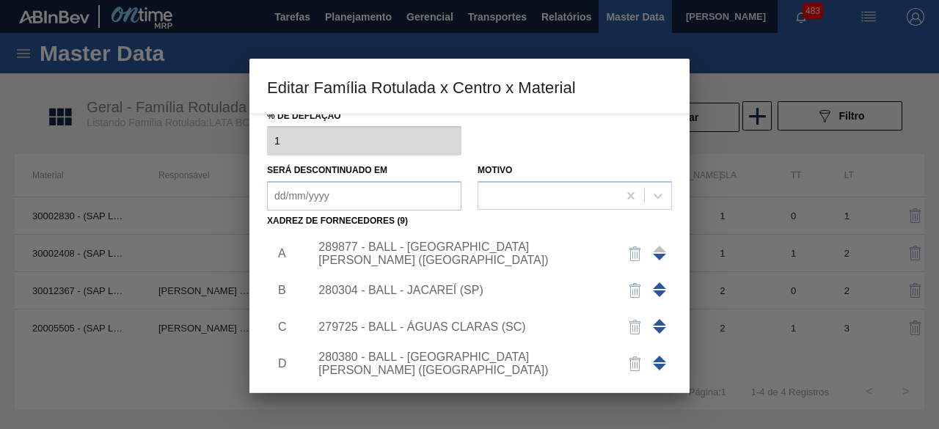
scroll to position [158, 0]
click at [475, 247] on div "289877 - BALL - TRÊS RIOS (RJ)" at bounding box center [462, 253] width 288 height 26
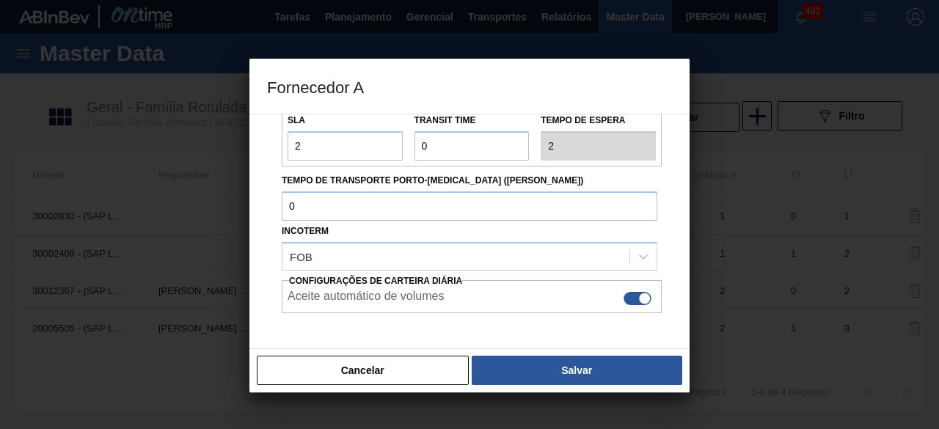
scroll to position [246, 0]
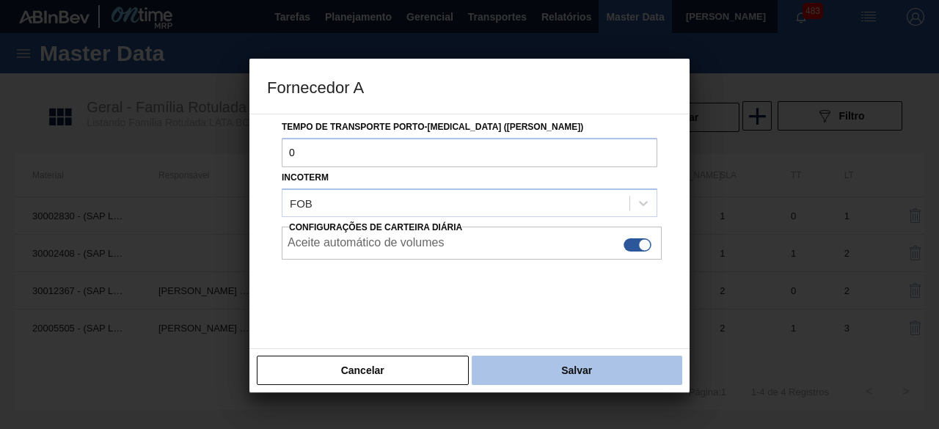
click at [547, 366] on button "Salvar" at bounding box center [577, 370] width 211 height 29
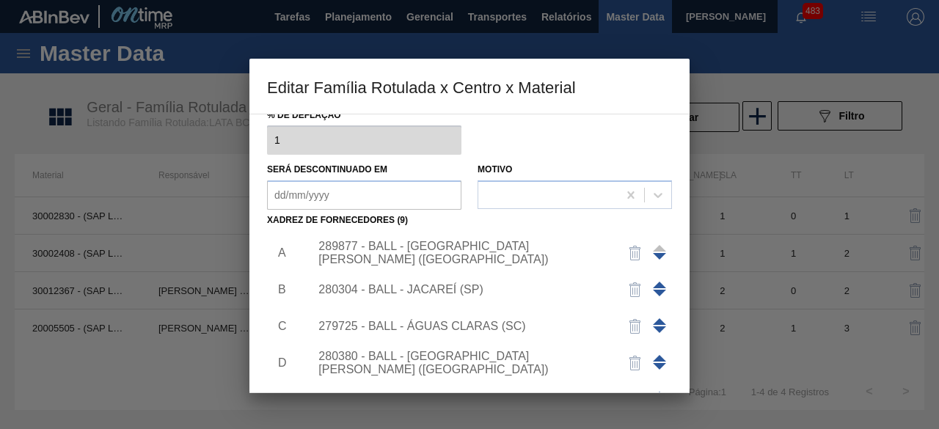
scroll to position [0, 0]
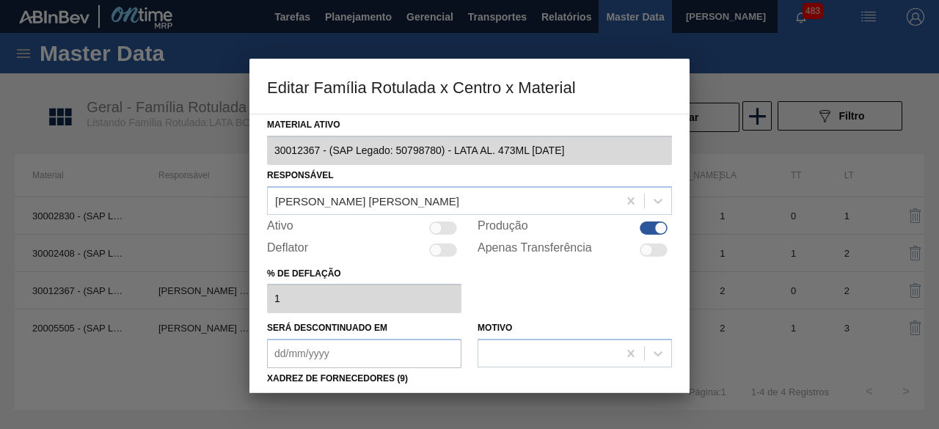
click at [439, 227] on div at bounding box center [436, 228] width 12 height 12
checkbox input "true"
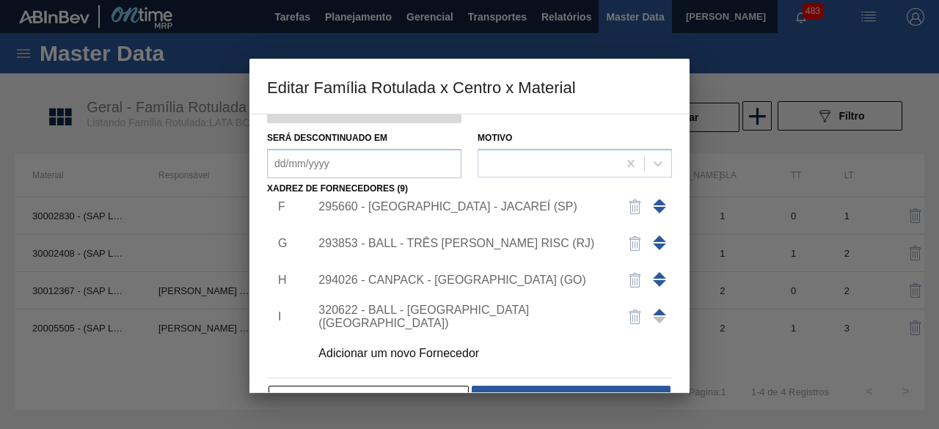
scroll to position [230, 0]
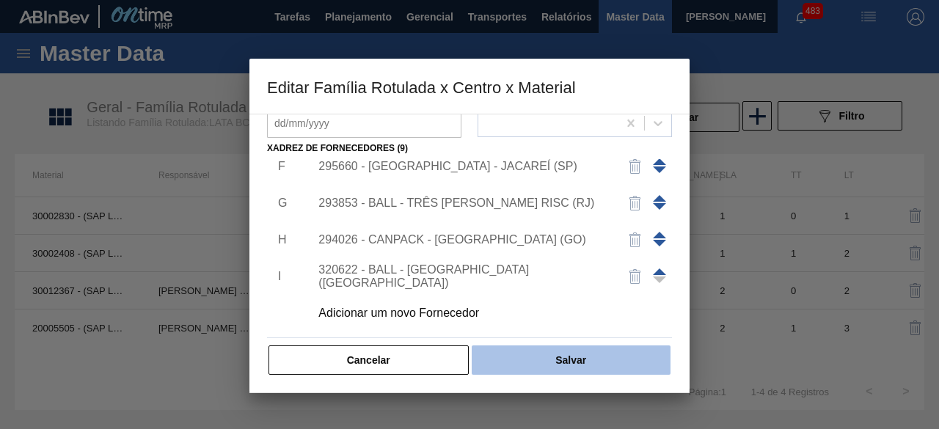
click at [630, 370] on button "Salvar" at bounding box center [571, 360] width 199 height 29
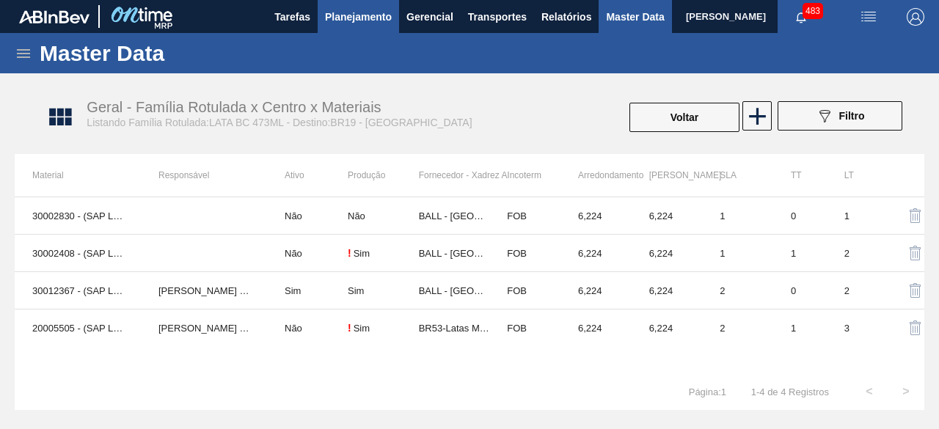
click at [373, 30] on button "Planejamento" at bounding box center [358, 16] width 81 height 33
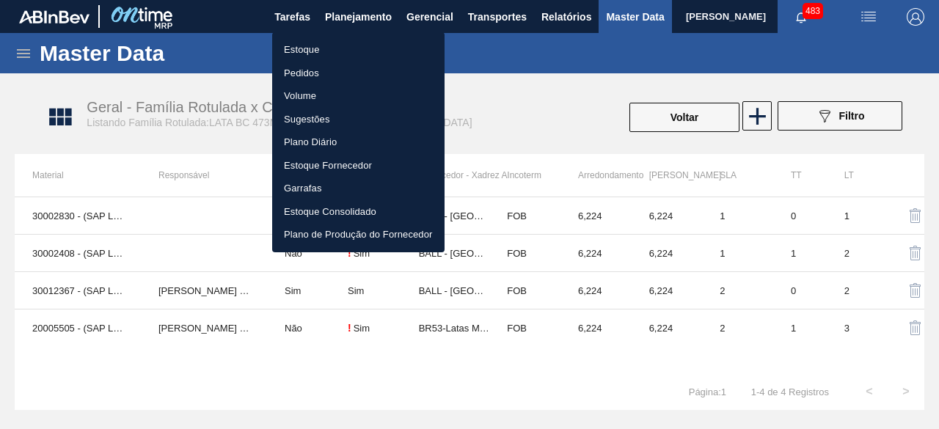
click at [333, 52] on li "Estoque" at bounding box center [358, 49] width 172 height 23
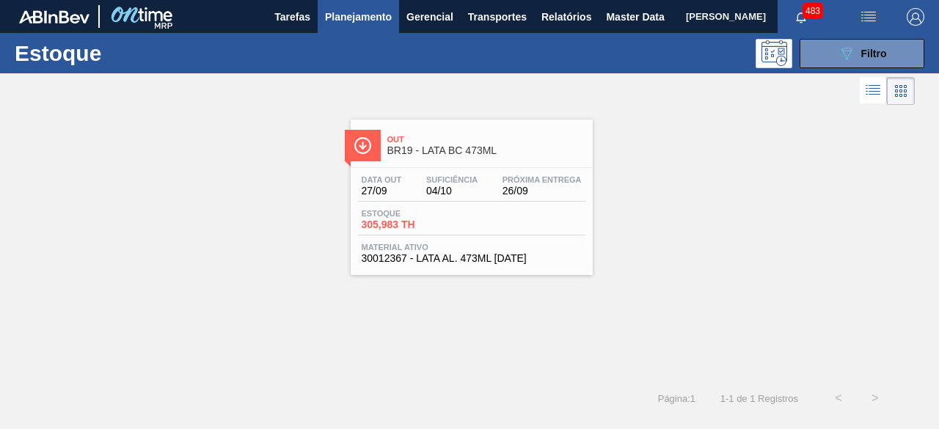
click at [430, 169] on div "Data out 27/09 Suficiência 04/10 Próxima Entrega 26/09 Estoque 305,983 TH Mater…" at bounding box center [472, 218] width 242 height 100
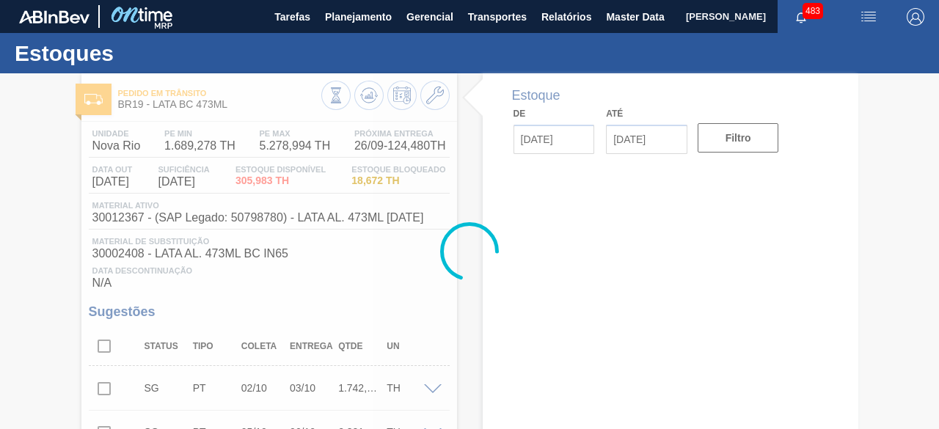
type input "[DATE]"
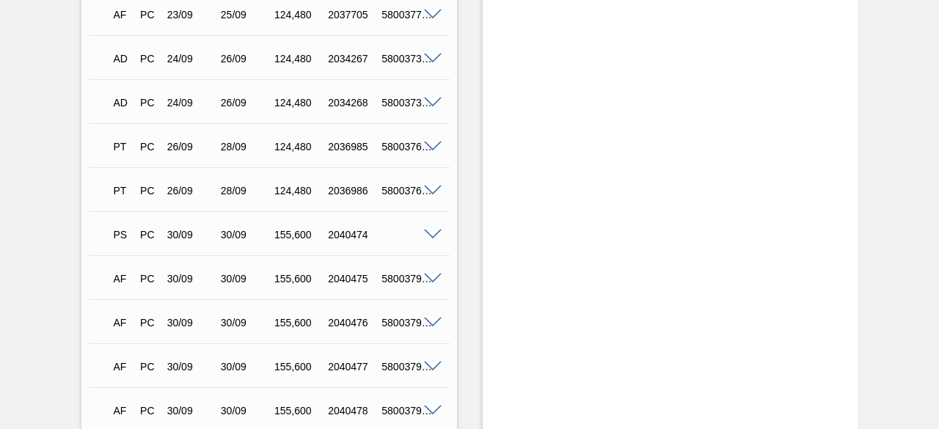
scroll to position [1311, 0]
click at [429, 234] on span at bounding box center [433, 234] width 18 height 11
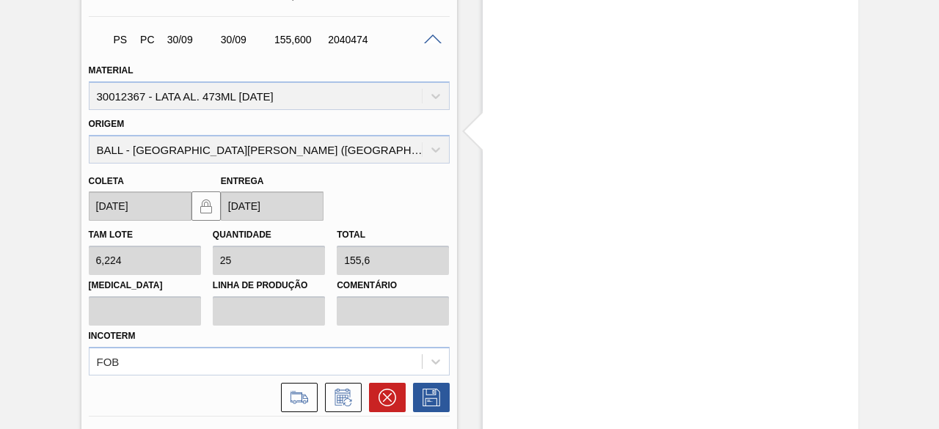
scroll to position [1506, 0]
click at [302, 394] on icon at bounding box center [299, 397] width 23 height 18
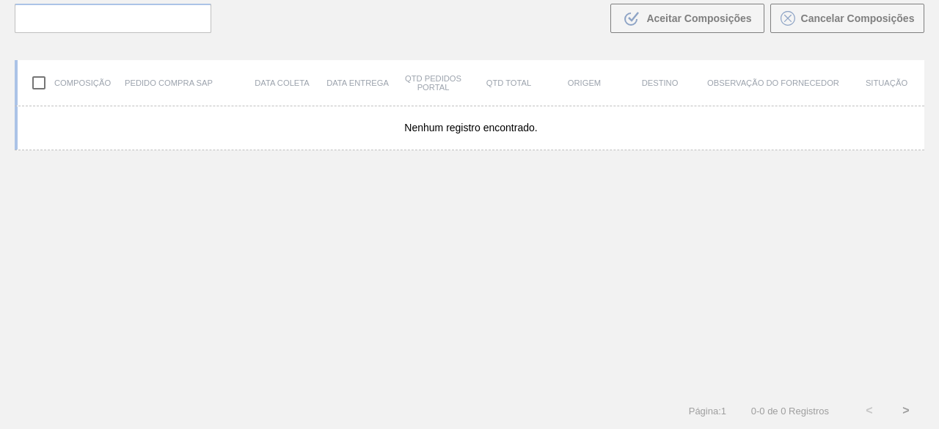
scroll to position [105, 0]
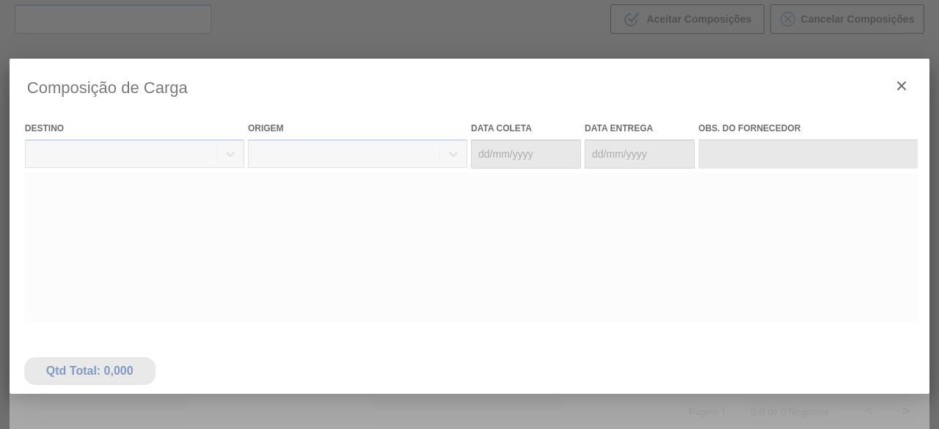
type coleta "[DATE]"
type entrega "[DATE]"
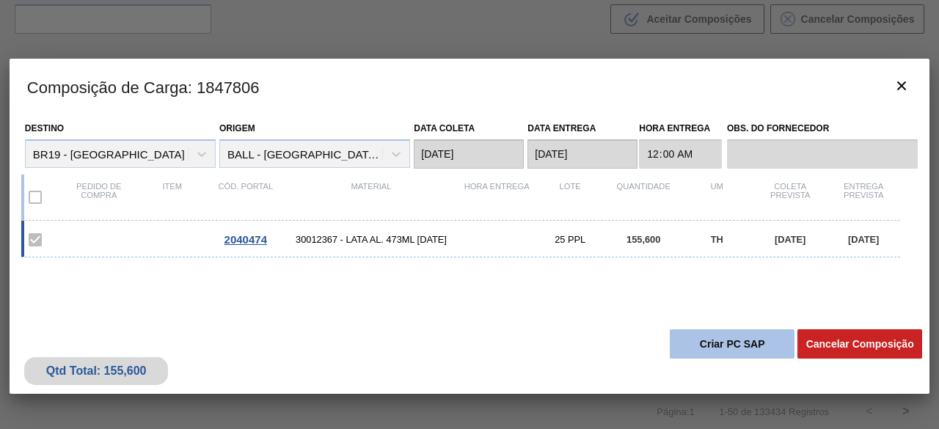
click at [718, 344] on button "Criar PC SAP" at bounding box center [732, 343] width 125 height 29
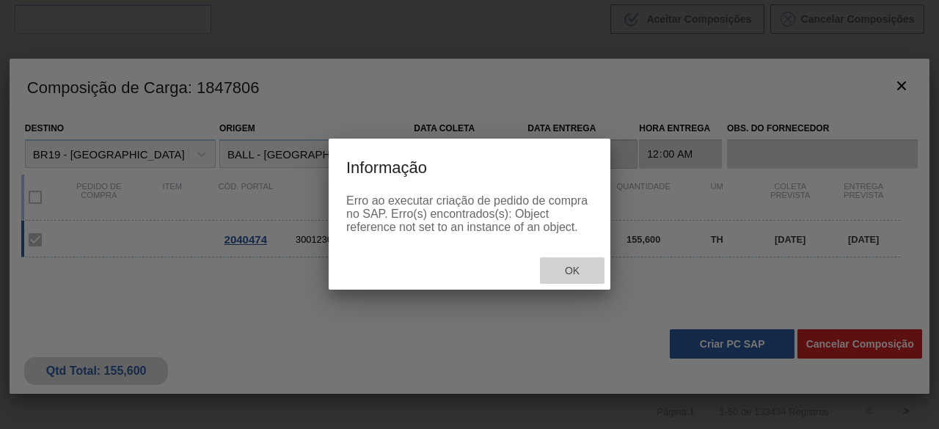
click at [572, 272] on span "Ok" at bounding box center [572, 271] width 38 height 12
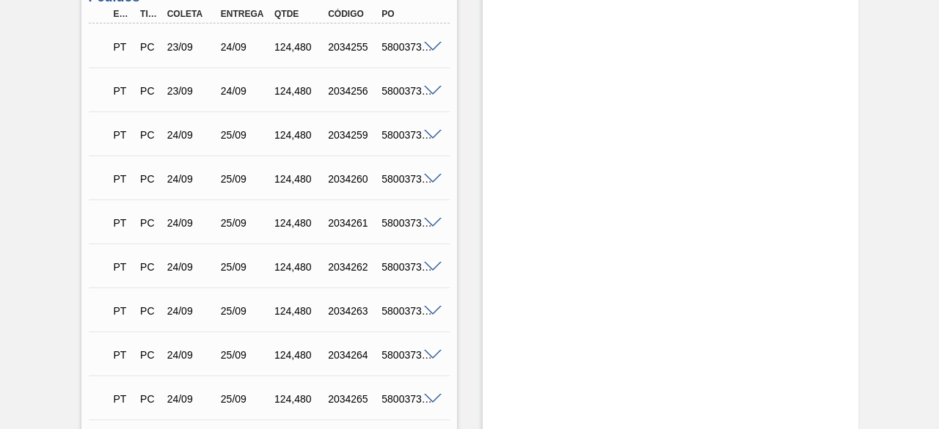
scroll to position [707, 0]
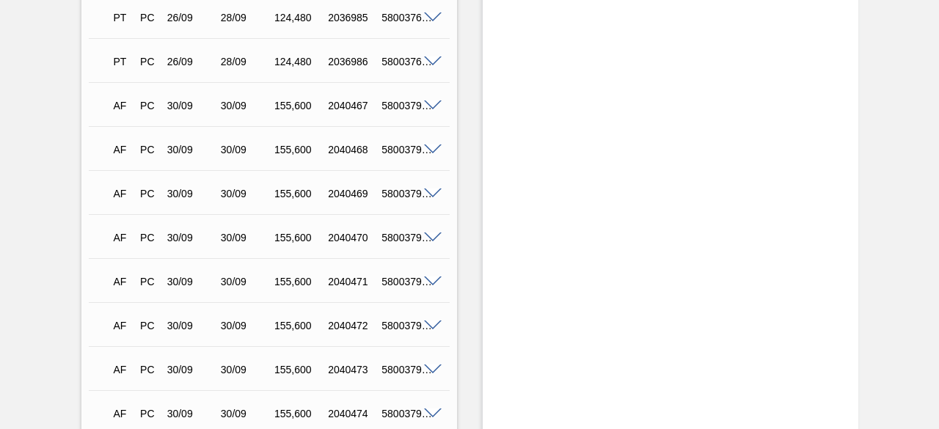
scroll to position [1404, 0]
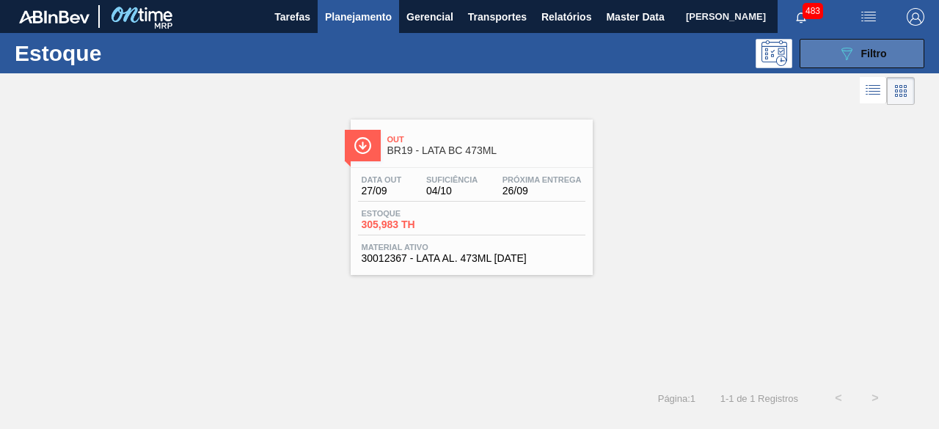
click at [835, 54] on button "089F7B8B-B2A5-4AFE-B5C0-19BA573D28AC Filtro" at bounding box center [862, 53] width 125 height 29
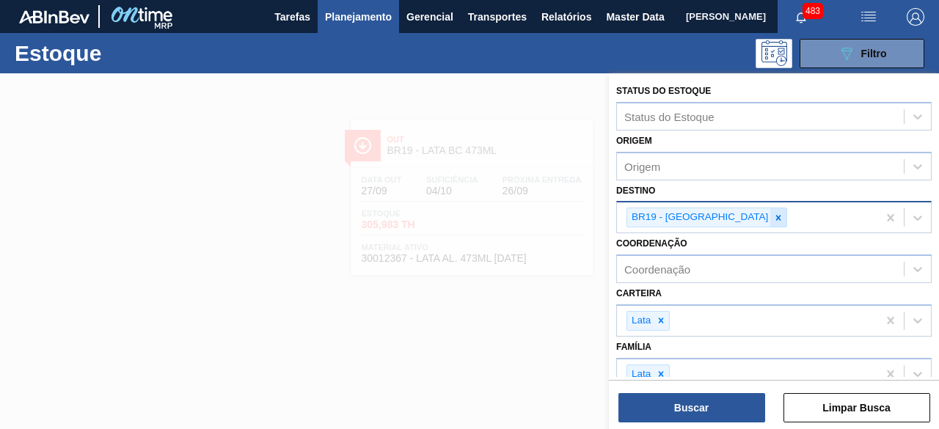
click at [776, 216] on icon at bounding box center [778, 217] width 5 height 5
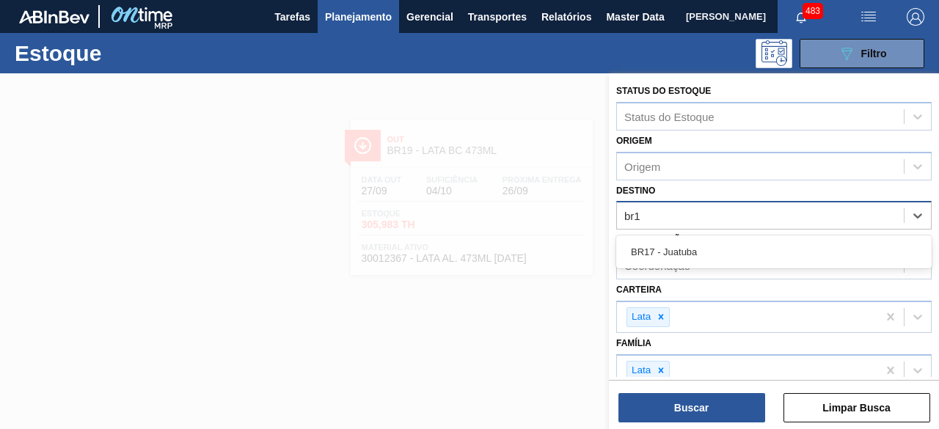
type input "br17"
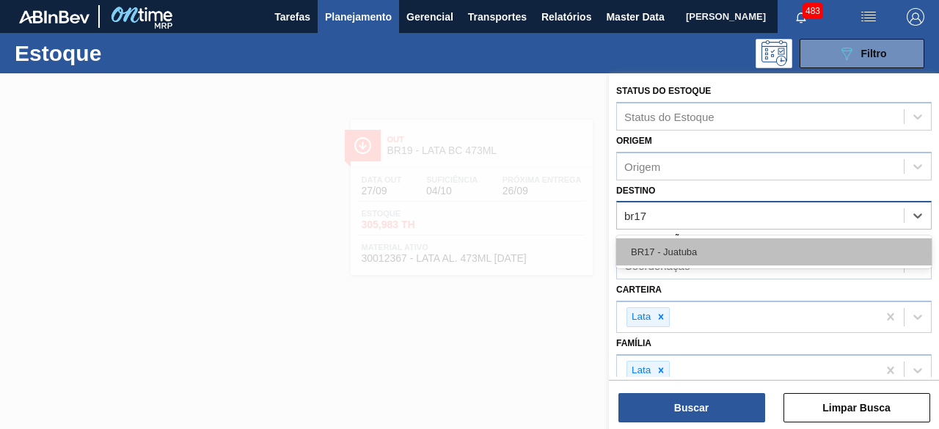
click at [706, 250] on div "BR17 - Juatuba" at bounding box center [774, 251] width 316 height 27
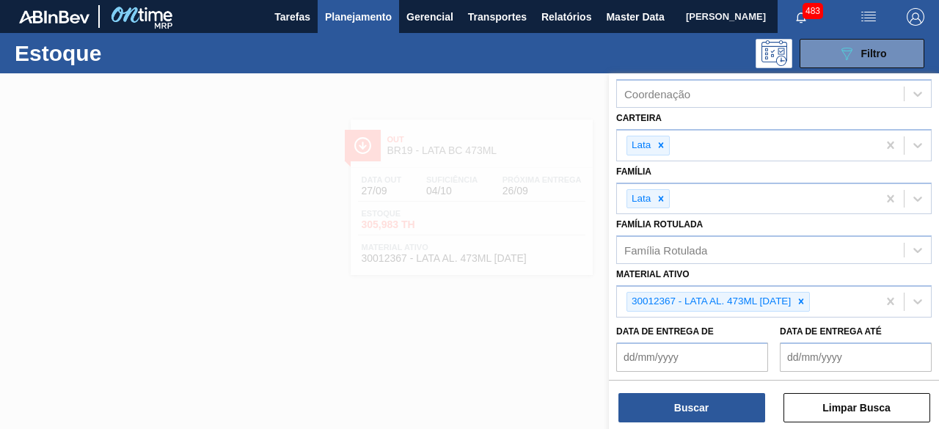
scroll to position [176, 0]
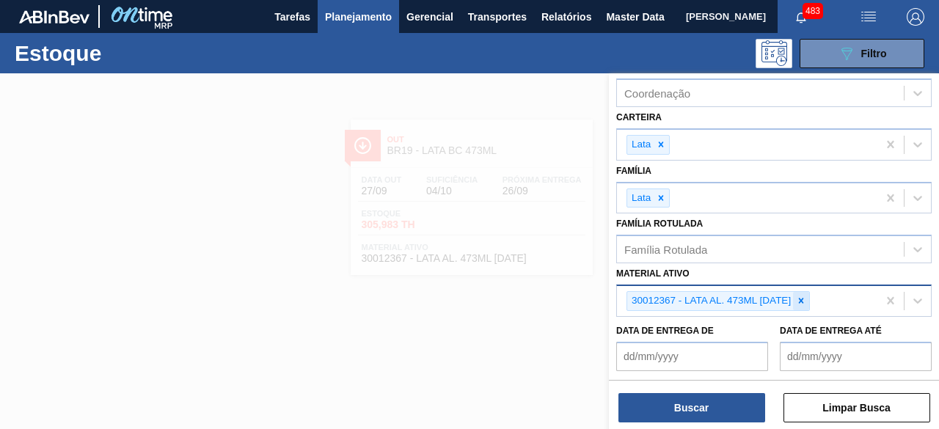
click at [805, 296] on icon at bounding box center [801, 301] width 10 height 10
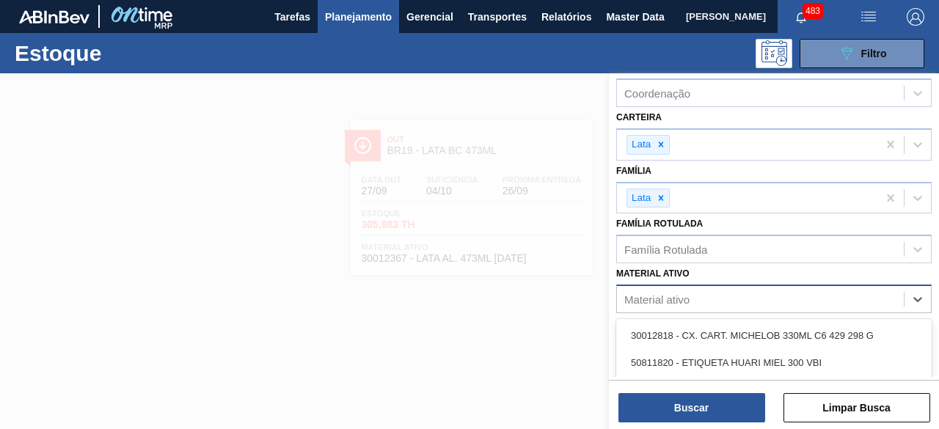
click at [776, 296] on div "Material ativo" at bounding box center [760, 299] width 287 height 21
paste ativo "30012400"
type ativo "30012400"
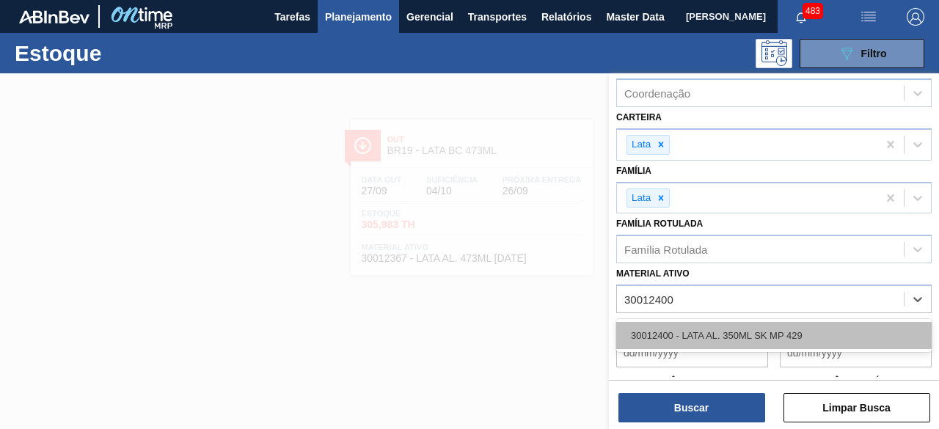
click at [759, 334] on div "30012400 - LATA AL. 350ML SK MP 429" at bounding box center [774, 335] width 316 height 27
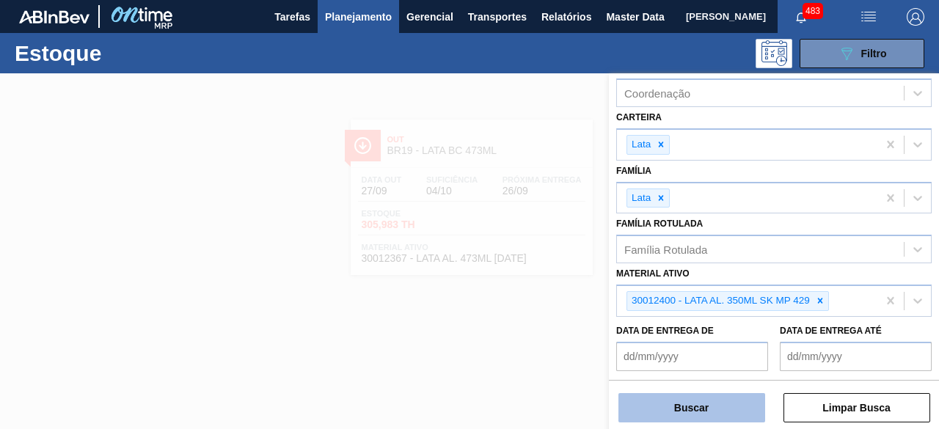
click at [722, 397] on button "Buscar" at bounding box center [692, 407] width 147 height 29
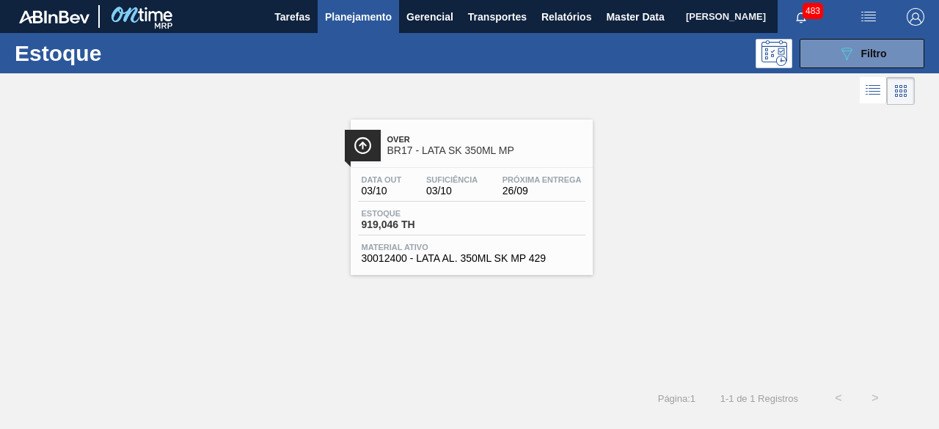
click at [439, 200] on div "Data out 03/10 Suficiência 03/10 Próxima Entrega 26/09" at bounding box center [471, 188] width 227 height 26
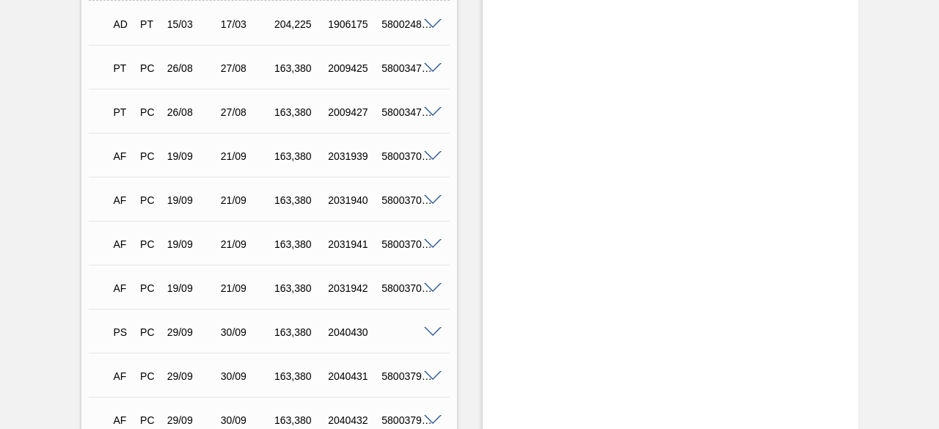
scroll to position [1016, 0]
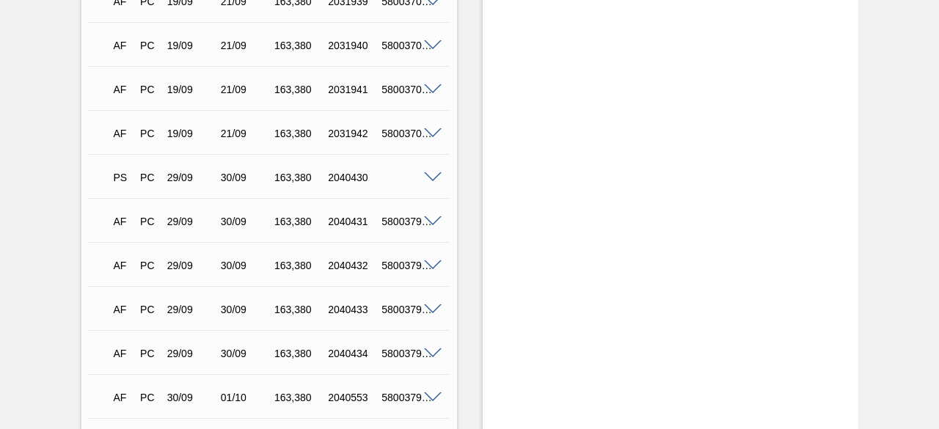
click at [429, 179] on span at bounding box center [433, 177] width 18 height 11
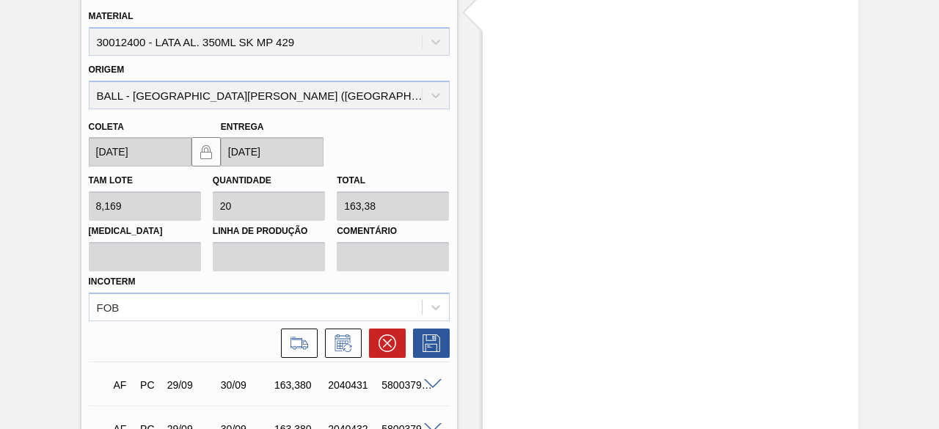
scroll to position [1214, 0]
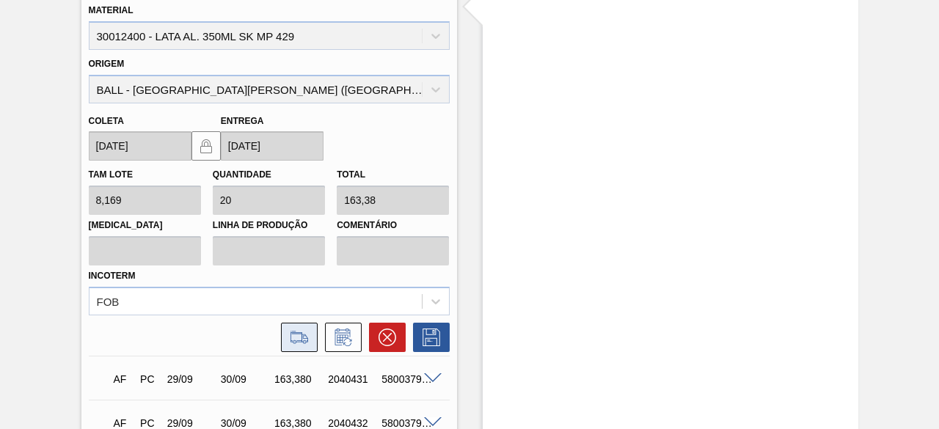
click at [301, 338] on icon at bounding box center [299, 337] width 17 height 10
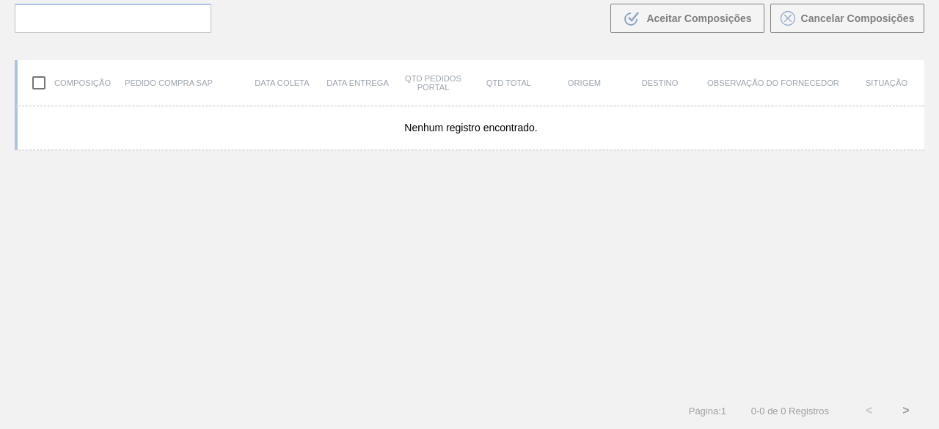
scroll to position [105, 0]
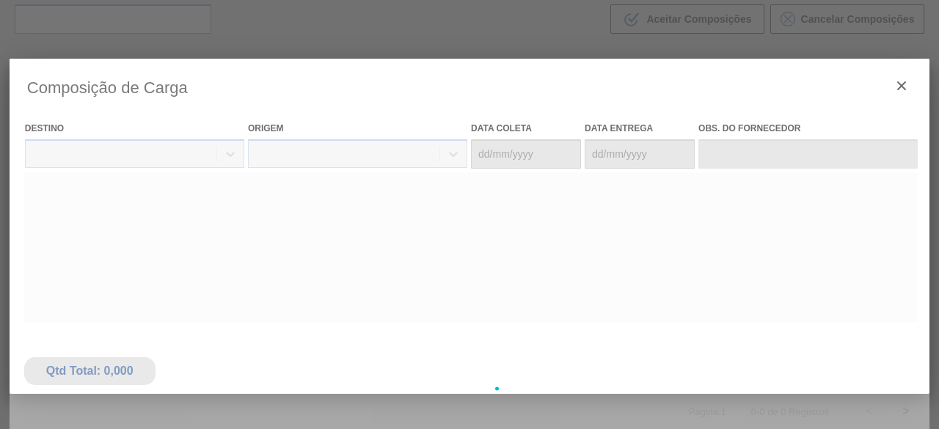
type coleta "[DATE]"
type entrega "[DATE]"
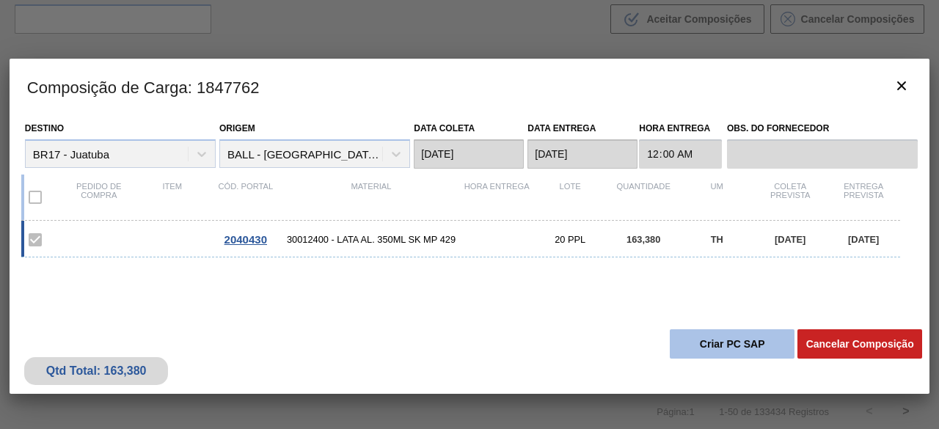
click at [733, 343] on button "Criar PC SAP" at bounding box center [732, 343] width 125 height 29
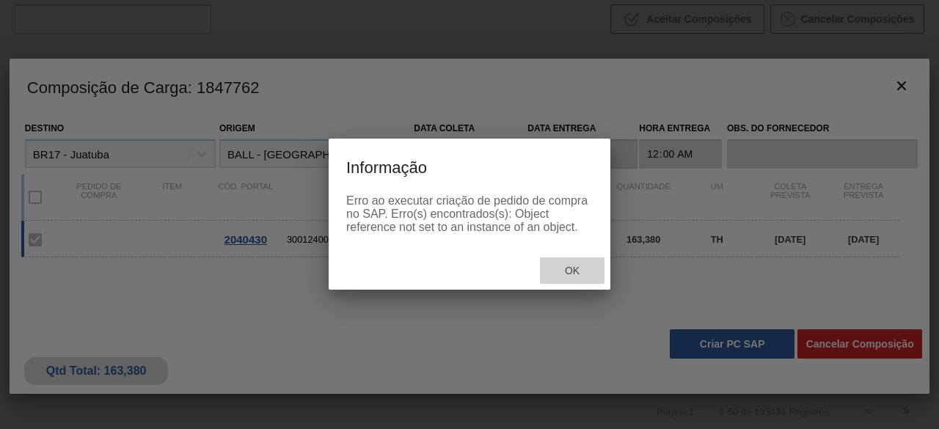
click at [584, 274] on span "Ok" at bounding box center [572, 271] width 38 height 12
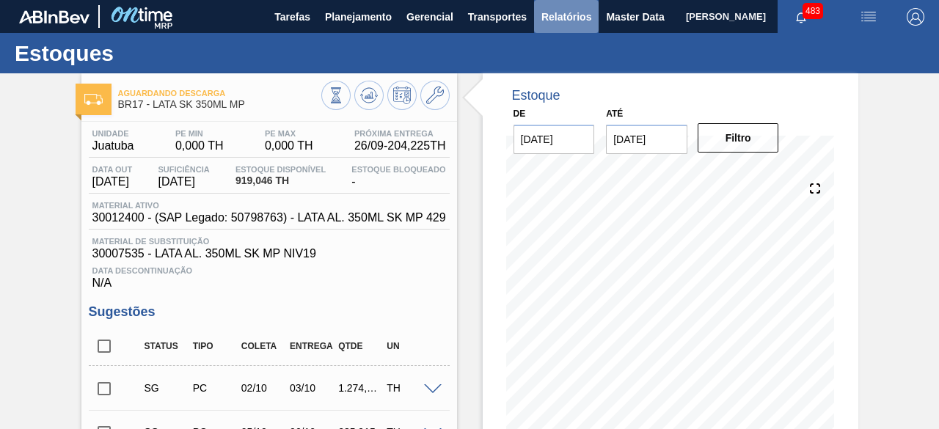
click at [555, 19] on span "Relatórios" at bounding box center [567, 17] width 50 height 18
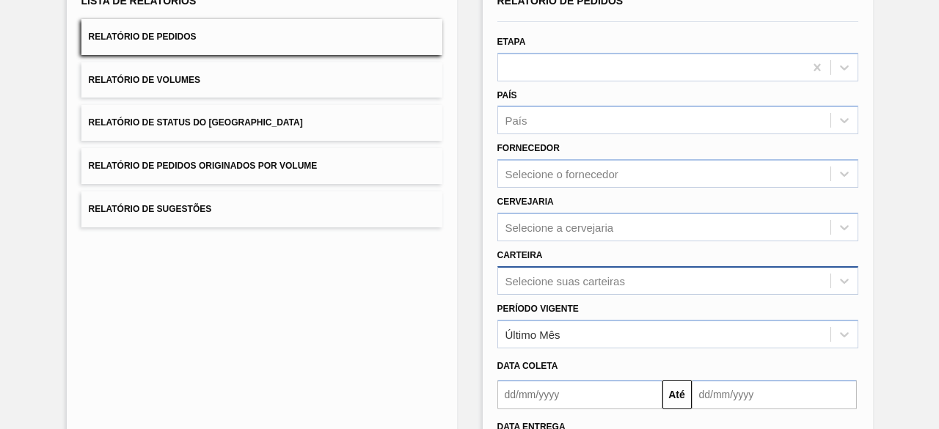
scroll to position [216, 0]
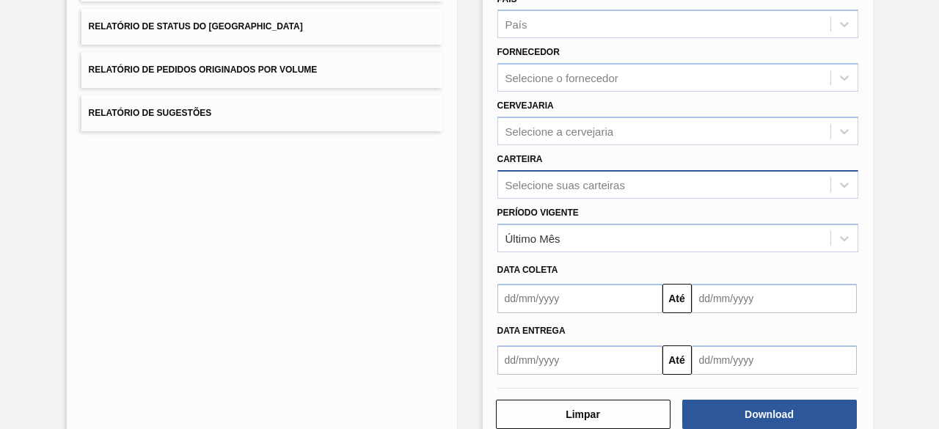
click at [531, 199] on div "Selecione suas carteiras" at bounding box center [677, 184] width 361 height 29
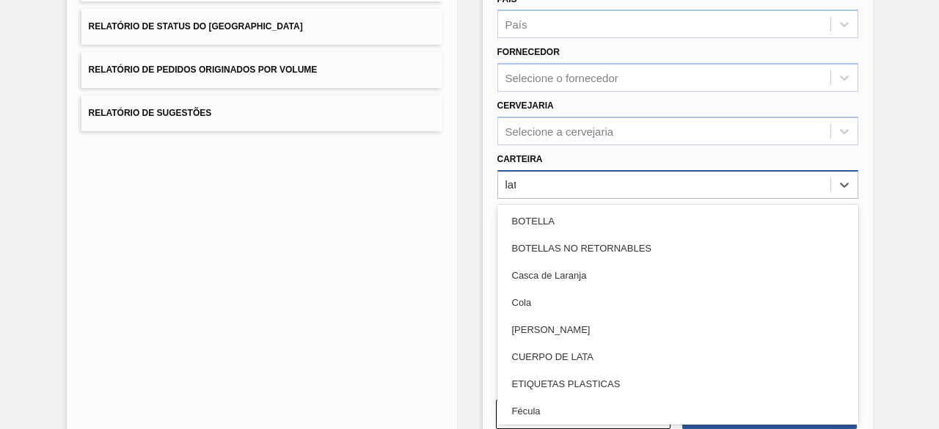
type input "lata"
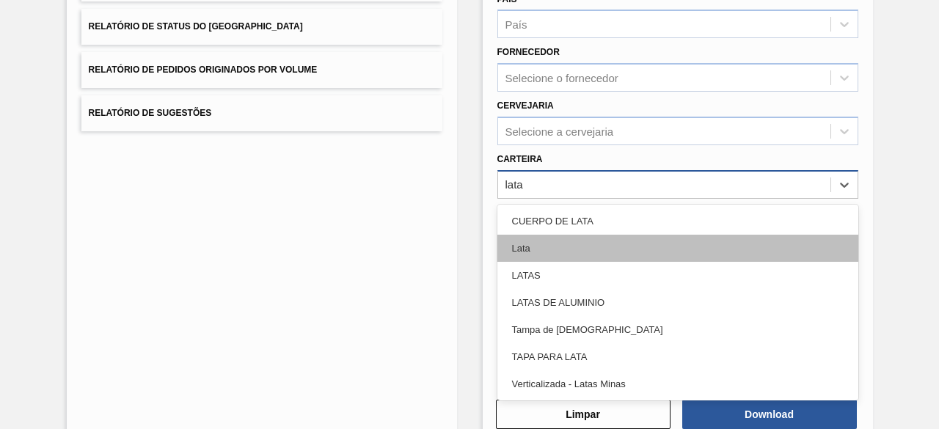
click at [529, 249] on div "Lata" at bounding box center [677, 248] width 361 height 27
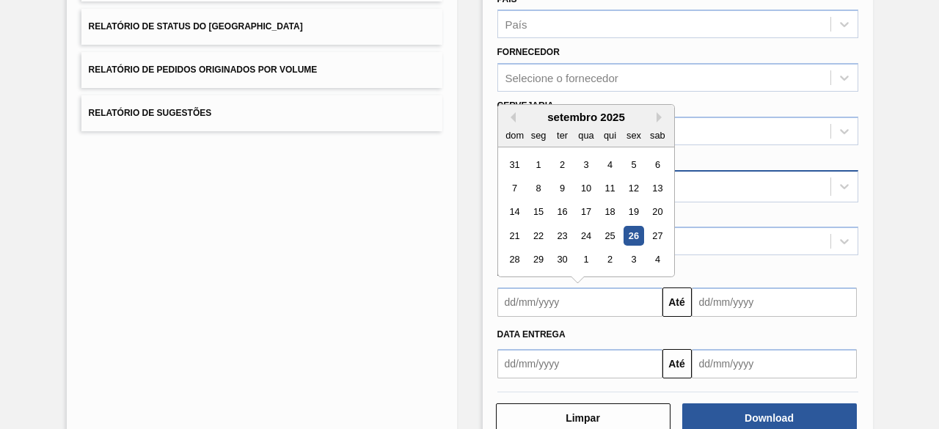
click at [616, 299] on input "text" at bounding box center [579, 302] width 165 height 29
click at [635, 228] on div "26" at bounding box center [634, 236] width 20 height 20
type input "[DATE]"
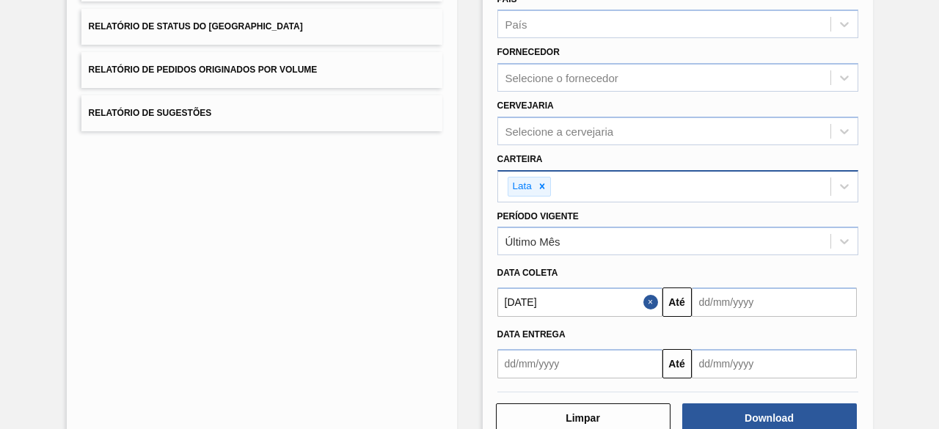
click at [721, 302] on input "text" at bounding box center [774, 302] width 165 height 29
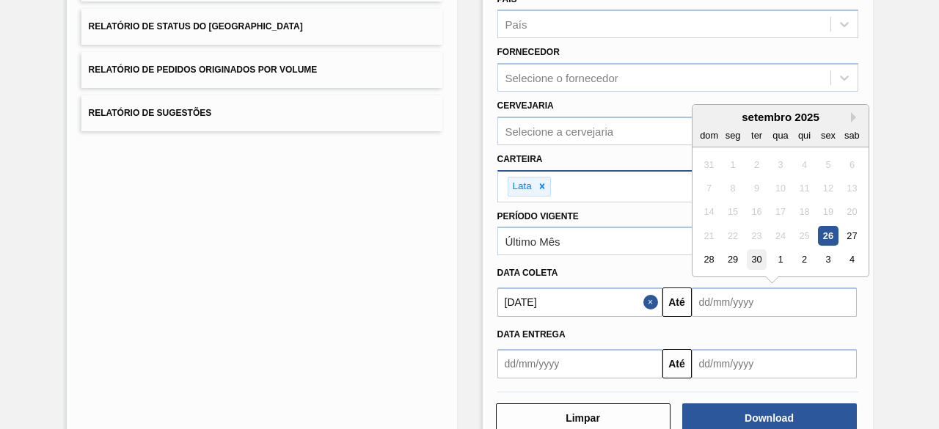
click at [756, 259] on div "30" at bounding box center [756, 260] width 20 height 20
type input "[DATE]"
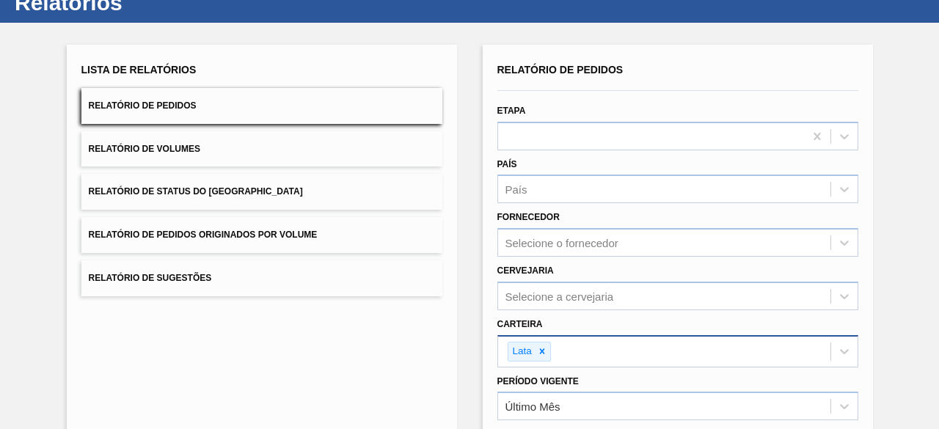
scroll to position [252, 0]
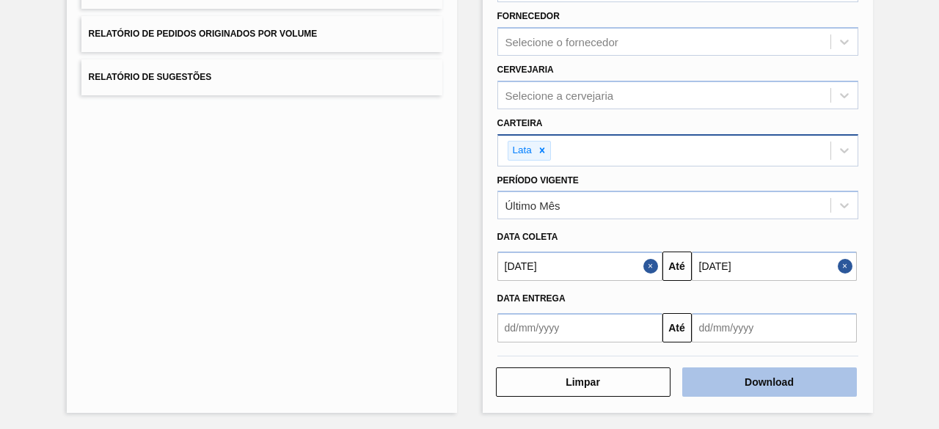
click at [762, 371] on button "Download" at bounding box center [769, 382] width 175 height 29
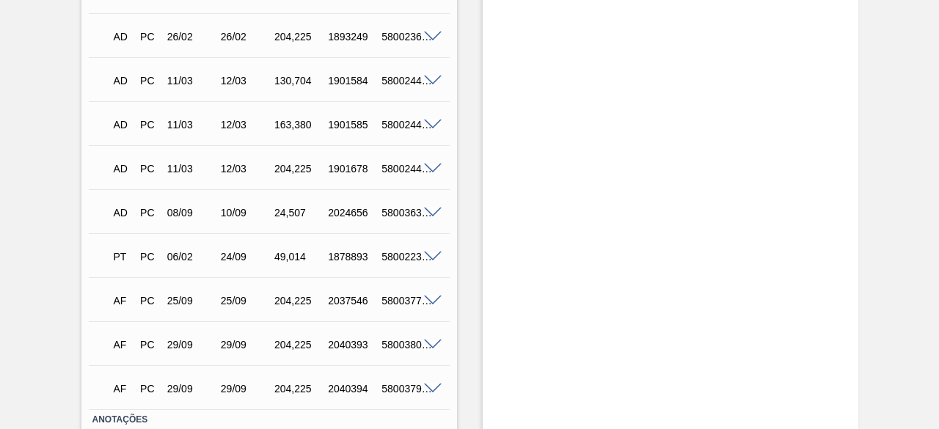
scroll to position [834, 0]
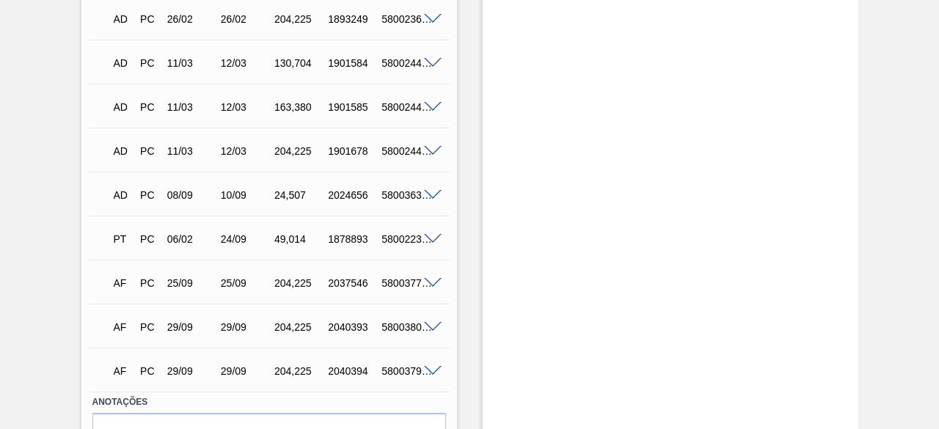
scroll to position [834, 0]
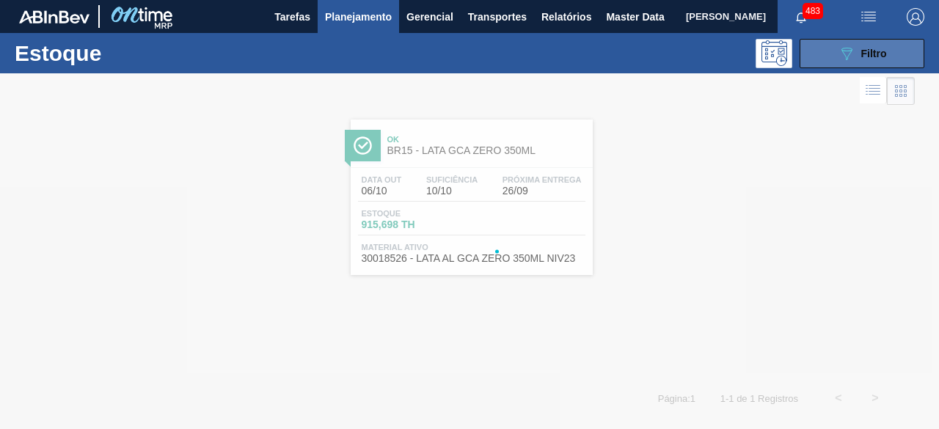
click at [828, 59] on button "089F7B8B-B2A5-4AFE-B5C0-19BA573D28AC Filtro" at bounding box center [862, 53] width 125 height 29
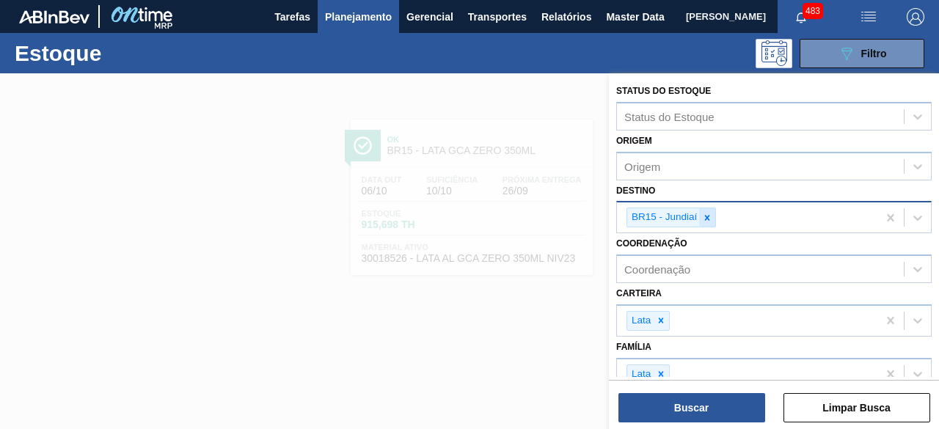
click at [711, 219] on icon at bounding box center [707, 218] width 10 height 10
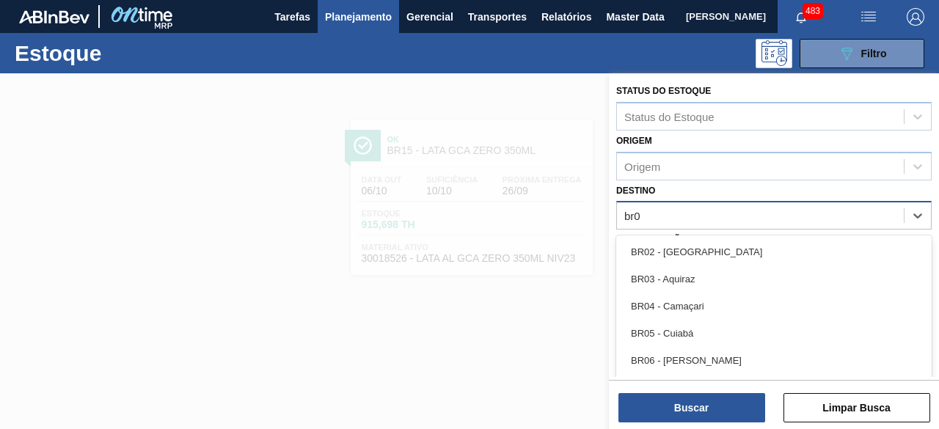
type input "br05"
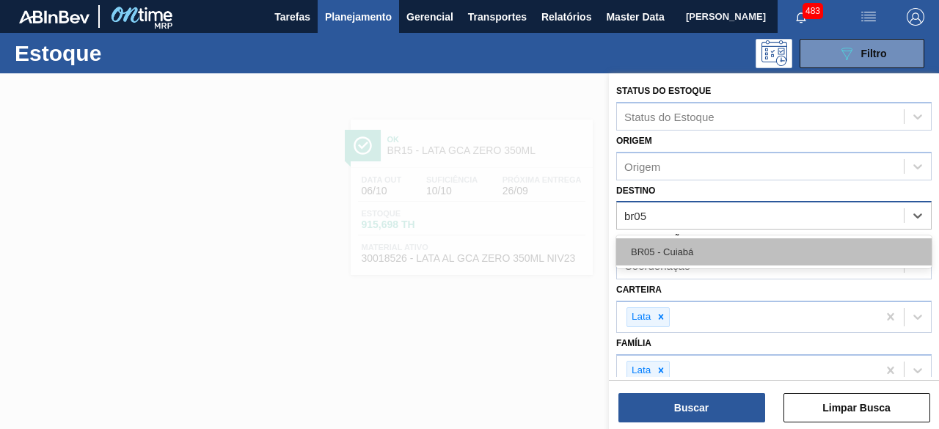
click at [700, 244] on div "BR05 - Cuiabá" at bounding box center [774, 251] width 316 height 27
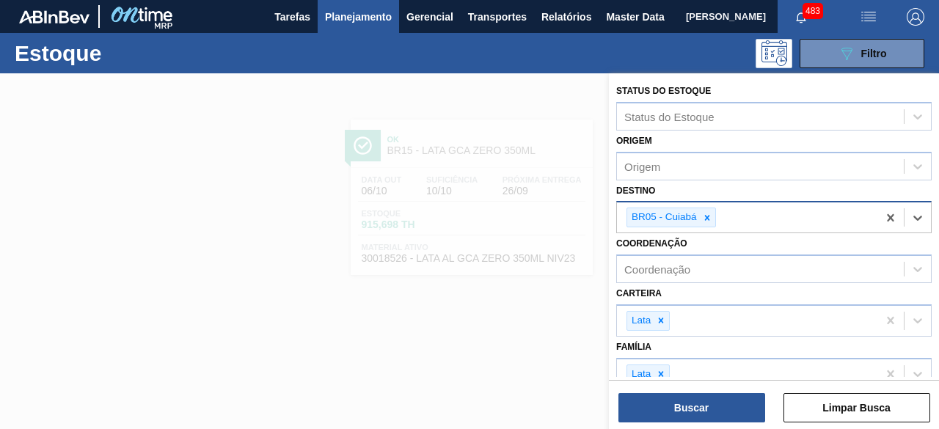
scroll to position [179, 0]
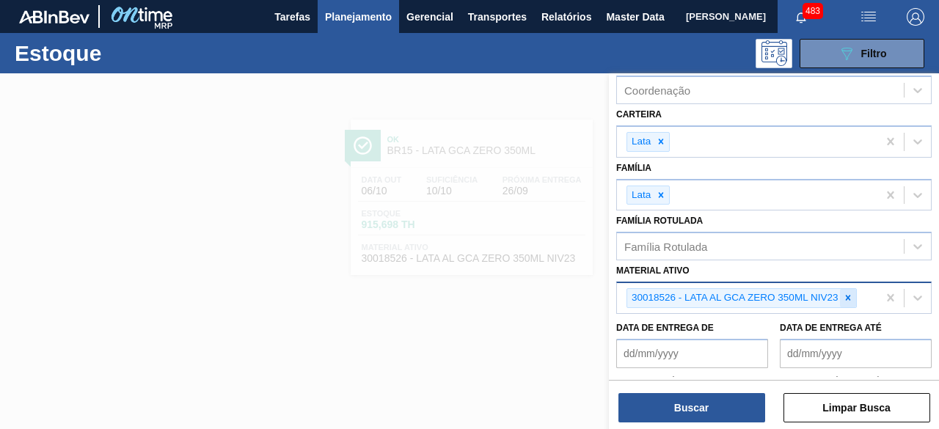
click at [847, 293] on icon at bounding box center [848, 298] width 10 height 10
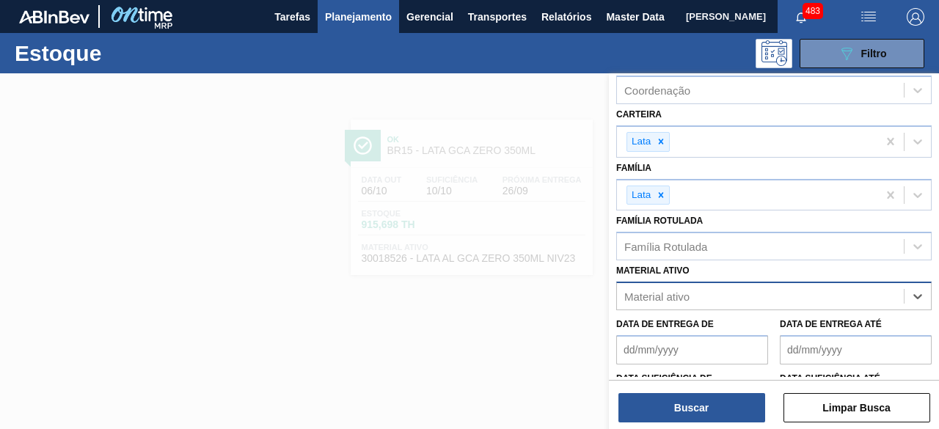
paste ativo "30012388"
type ativo "30012388"
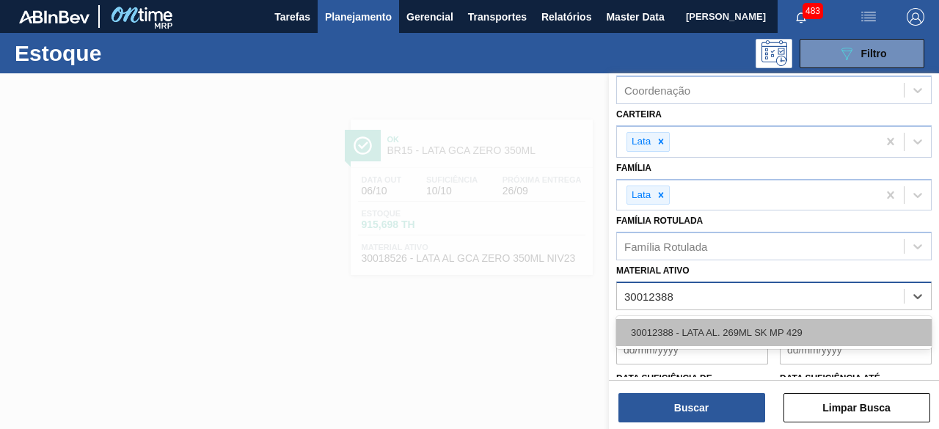
click at [770, 328] on div "30012388 - LATA AL. 269ML SK MP 429" at bounding box center [774, 332] width 316 height 27
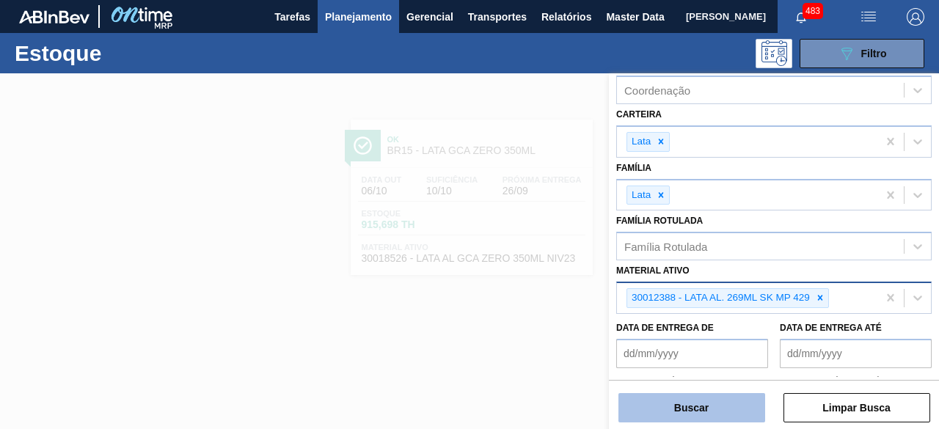
click at [722, 412] on button "Buscar" at bounding box center [692, 407] width 147 height 29
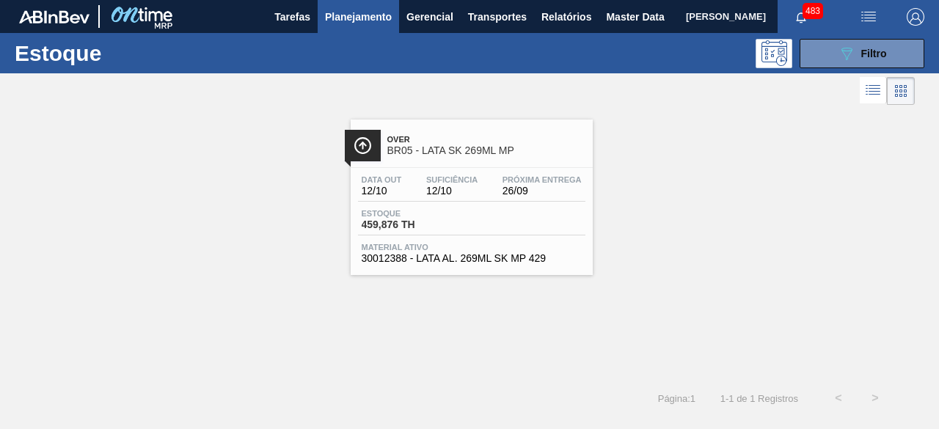
click at [453, 210] on span "Estoque" at bounding box center [413, 213] width 103 height 9
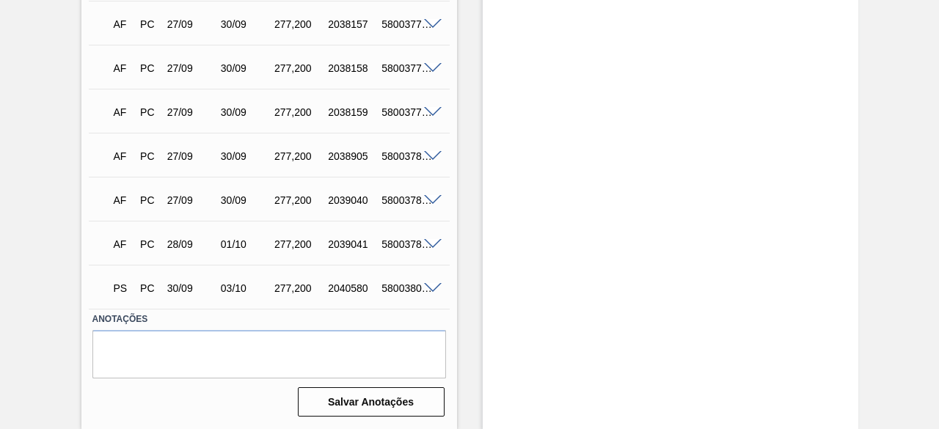
scroll to position [2841, 0]
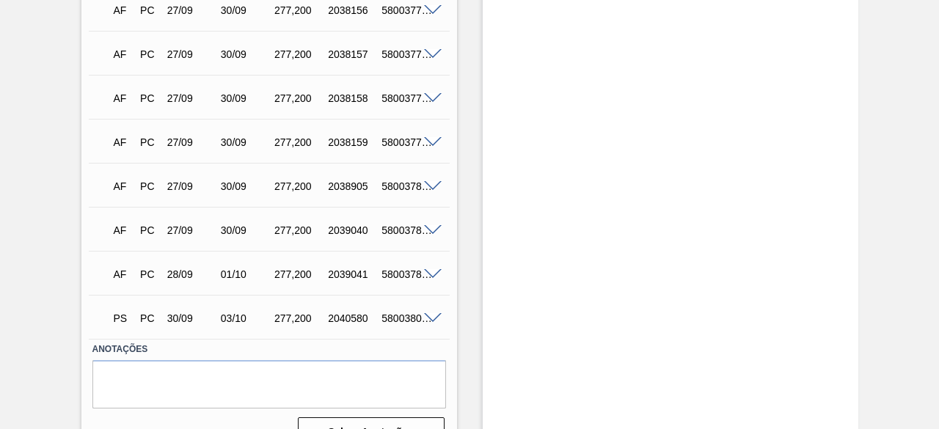
click at [431, 324] on div "5800380011" at bounding box center [407, 319] width 58 height 12
click at [430, 322] on span at bounding box center [433, 318] width 18 height 11
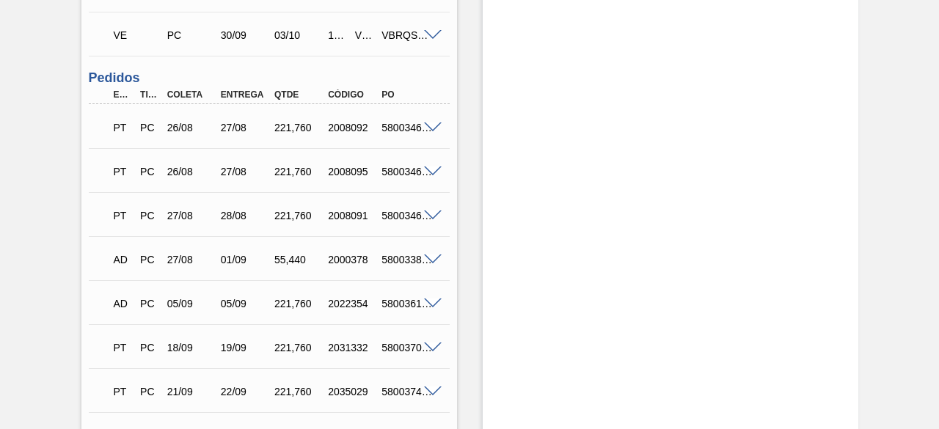
scroll to position [1617, 0]
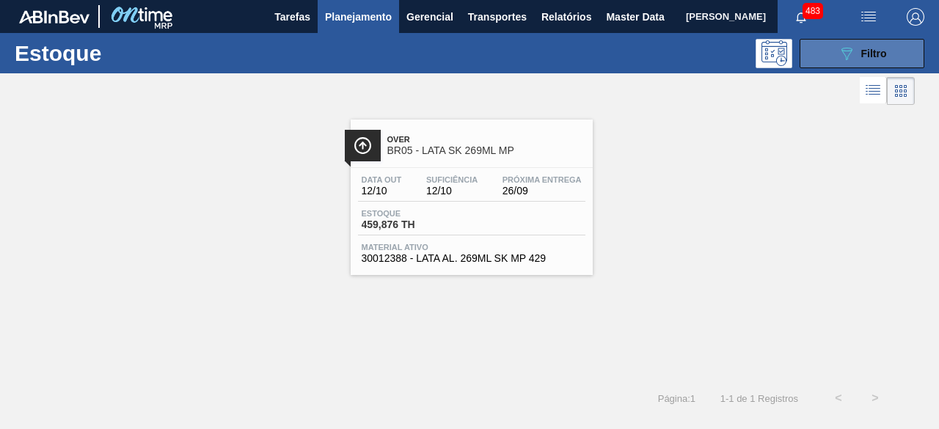
click at [816, 62] on button "089F7B8B-B2A5-4AFE-B5C0-19BA573D28AC Filtro" at bounding box center [862, 53] width 125 height 29
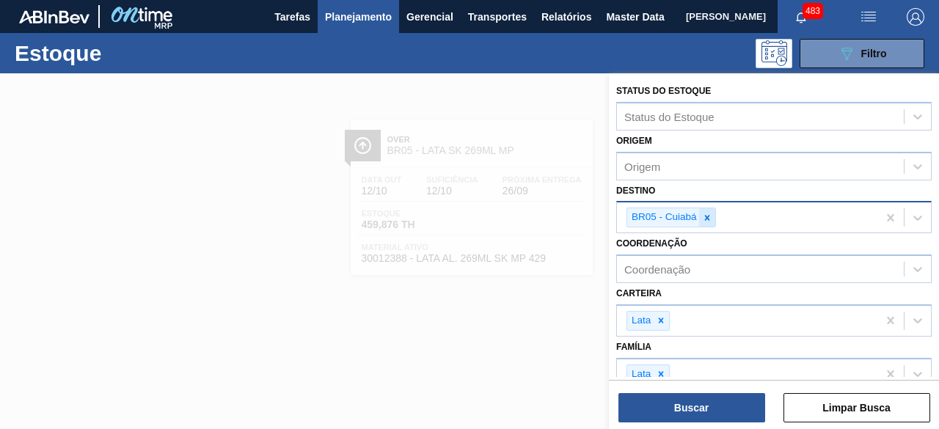
click at [707, 224] on div at bounding box center [707, 217] width 16 height 18
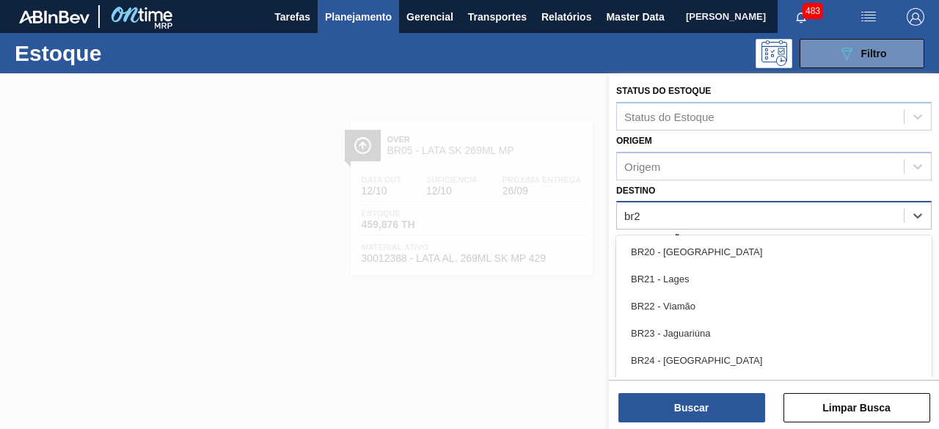
type input "br24"
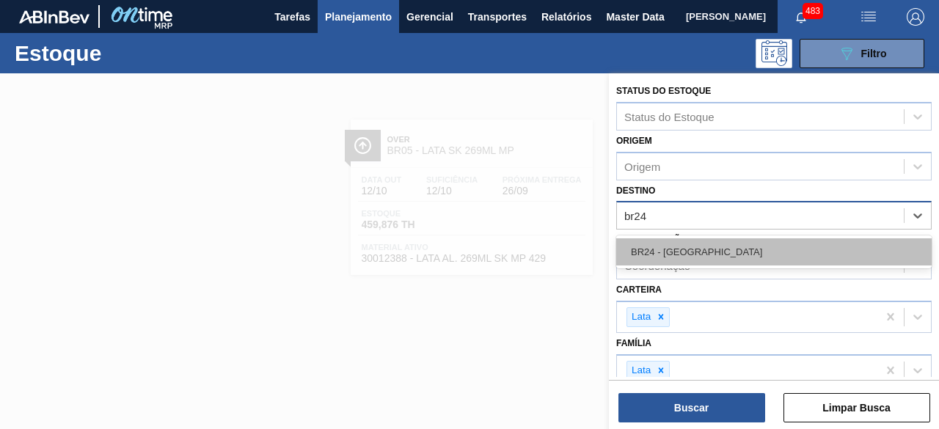
click at [705, 247] on div "BR24 - [GEOGRAPHIC_DATA]" at bounding box center [774, 251] width 316 height 27
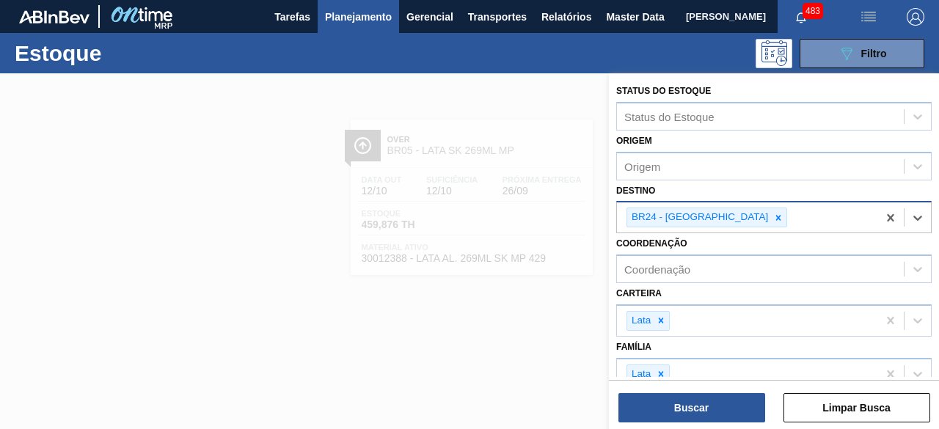
scroll to position [110, 0]
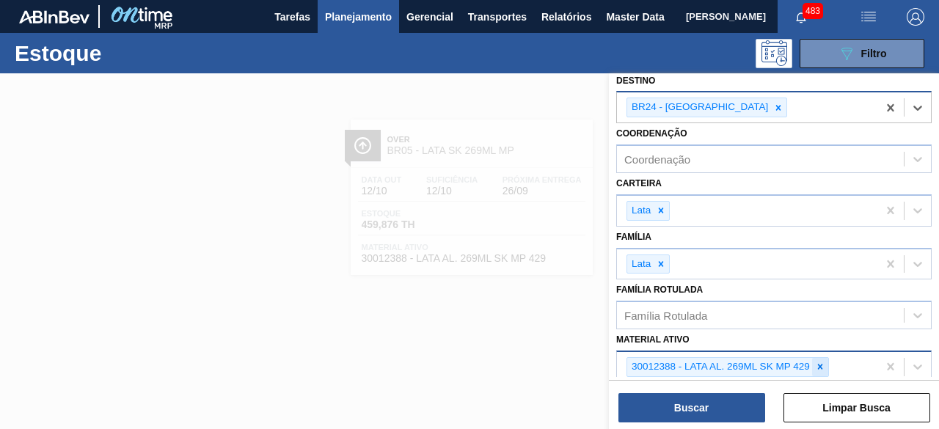
click at [820, 365] on icon at bounding box center [819, 367] width 5 height 5
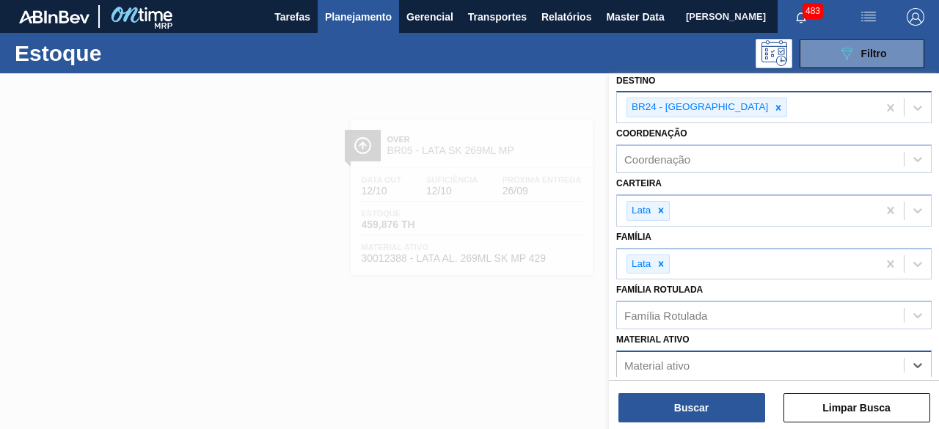
paste ativo "30012342"
type ativo "30012342"
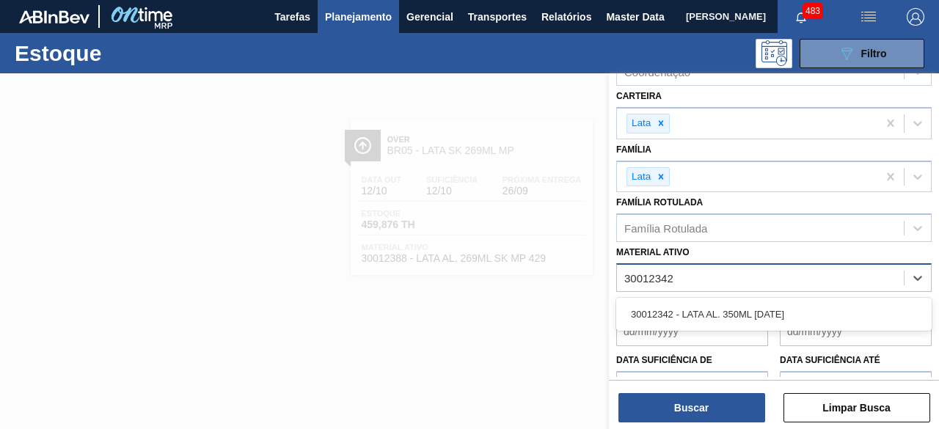
scroll to position [198, 0]
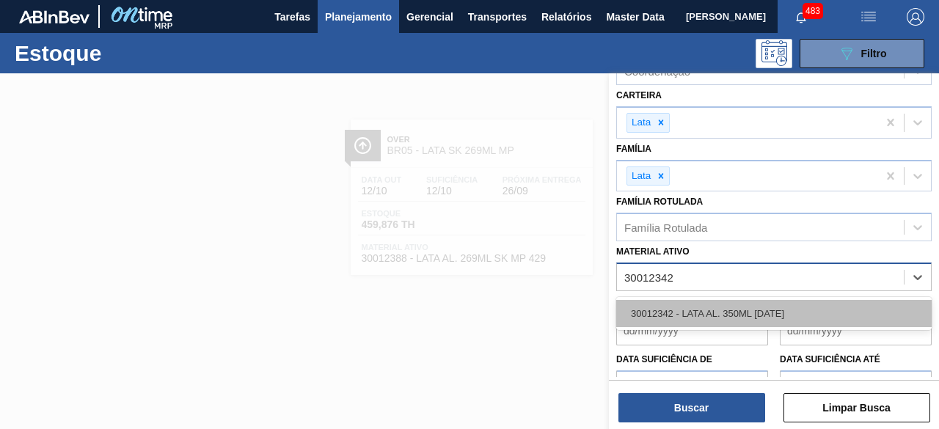
click at [781, 310] on div "30012342 - LATA AL. 350ML [DATE]" at bounding box center [774, 313] width 316 height 27
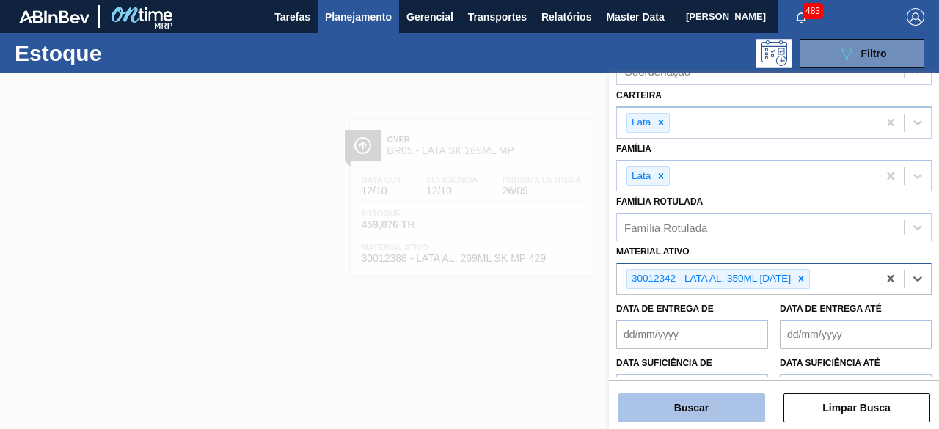
click at [690, 415] on button "Buscar" at bounding box center [692, 407] width 147 height 29
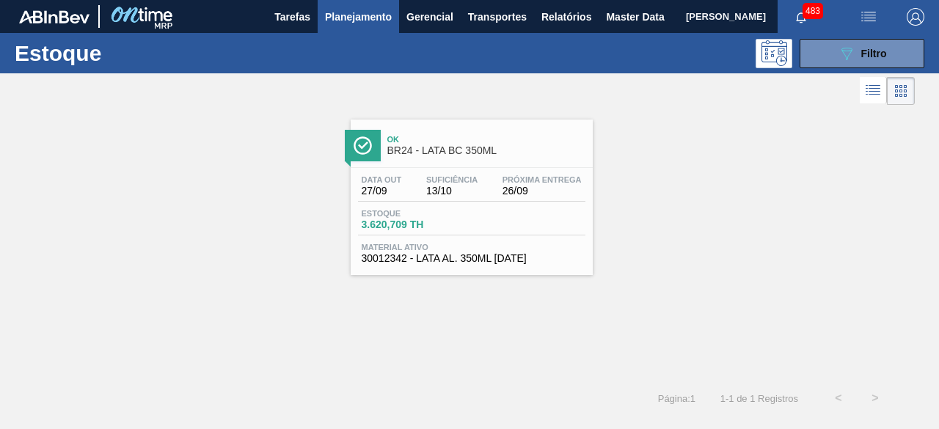
click at [474, 156] on span "BR24 - LATA BC 350ML" at bounding box center [486, 150] width 198 height 11
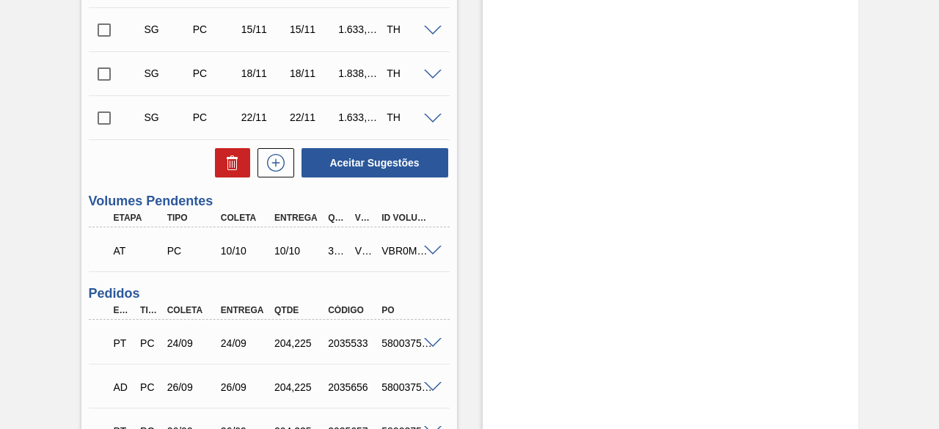
scroll to position [974, 0]
